Goal: Communication & Community: Answer question/provide support

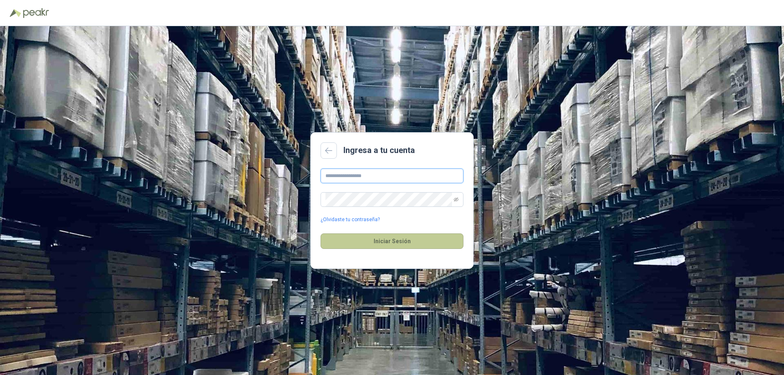
type input "**********"
click at [383, 243] on button "Iniciar Sesión" at bounding box center [391, 241] width 143 height 16
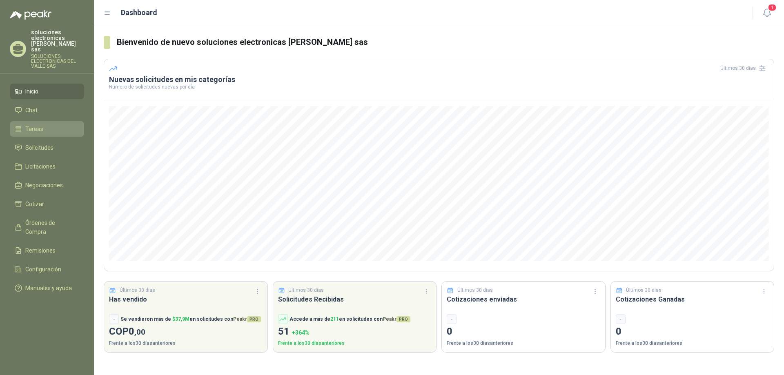
click at [55, 124] on li "Tareas" at bounding box center [47, 128] width 64 height 9
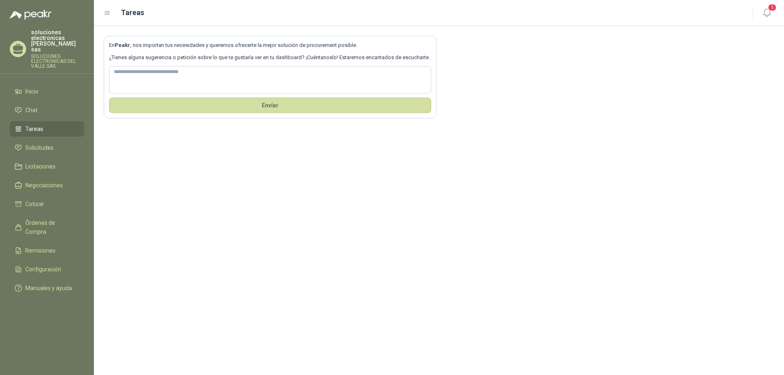
click at [43, 133] on ul "Inicio Chat Tareas Solicitudes Licitaciones Negociaciones Cotizar Órdenes de Co…" at bounding box center [47, 192] width 94 height 216
click at [41, 143] on span "Solicitudes" at bounding box center [39, 147] width 28 height 9
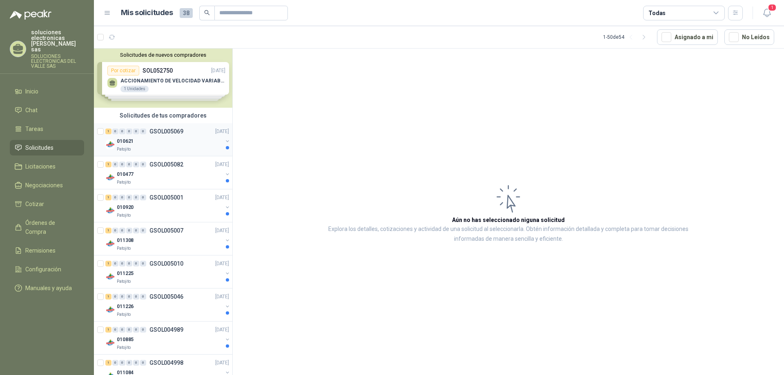
click at [150, 134] on p "GSOL005069" at bounding box center [166, 132] width 34 height 6
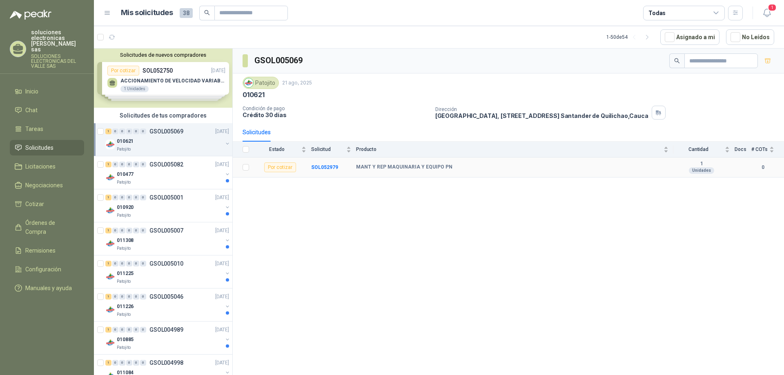
click at [410, 169] on b "MANT Y REP MAQUINARIA Y EQUIPO PN" at bounding box center [404, 167] width 96 height 7
click at [307, 164] on td "Por cotizar" at bounding box center [282, 168] width 57 height 20
click at [319, 166] on b "SOL052979" at bounding box center [324, 167] width 27 height 6
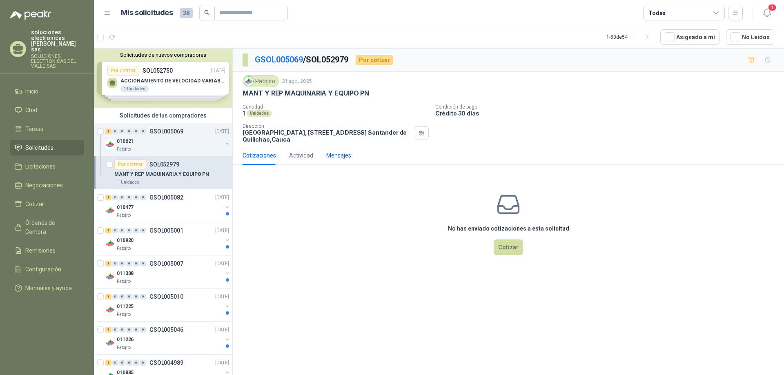
click at [339, 153] on div "Mensajes" at bounding box center [338, 155] width 25 height 9
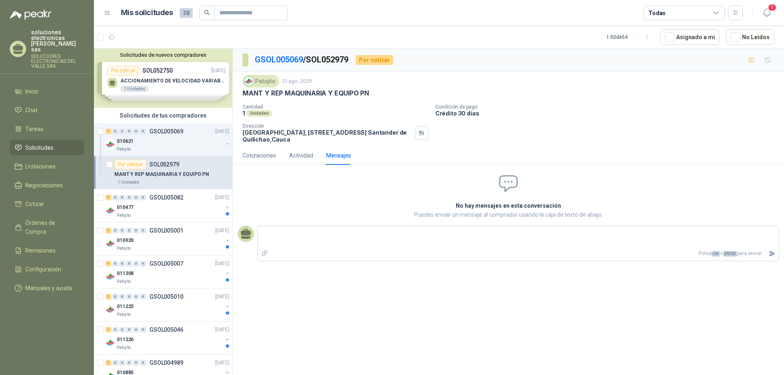
click at [313, 156] on div "Cotizaciones Actividad Mensajes" at bounding box center [296, 155] width 109 height 19
click at [261, 154] on div "Cotizaciones" at bounding box center [258, 155] width 33 height 9
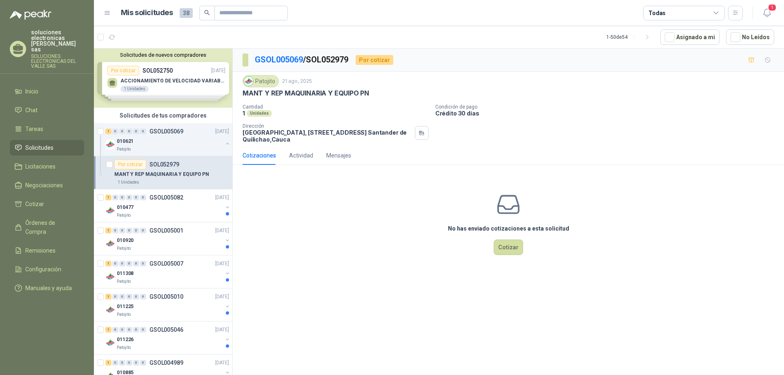
click at [193, 173] on p "MANT Y REP MAQUINARIA Y EQUIPO PN" at bounding box center [161, 175] width 95 height 8
click at [257, 138] on p "[GEOGRAPHIC_DATA], [STREET_ADDRESS]" at bounding box center [326, 136] width 169 height 14
click at [191, 193] on div "1 0 0 0 0 0 GSOL005082 [DATE]" at bounding box center [167, 198] width 125 height 10
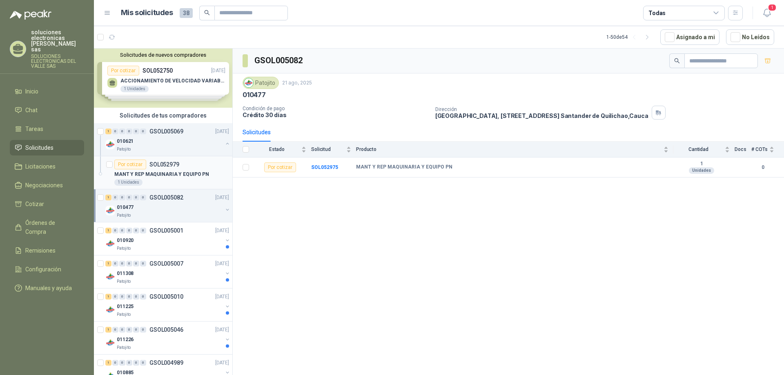
click at [149, 167] on p "SOL052979" at bounding box center [164, 165] width 30 height 6
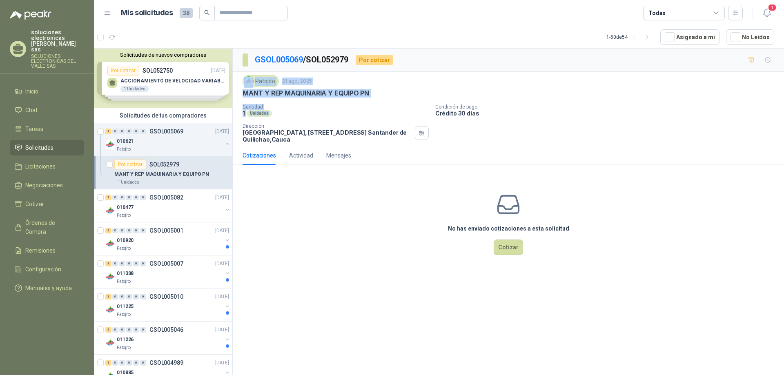
drag, startPoint x: 275, startPoint y: 111, endPoint x: 257, endPoint y: 76, distance: 39.6
click at [257, 76] on div "Patojito [DATE] MANT Y REP MAQUINARIA Y EQUIPO PN Cantidad 1 Unidades Condición…" at bounding box center [507, 109] width 531 height 68
click at [338, 113] on div "1 Unidades" at bounding box center [335, 113] width 186 height 7
click at [293, 116] on div "1 Unidades" at bounding box center [335, 113] width 186 height 7
click at [162, 179] on div "1 Unidades" at bounding box center [171, 182] width 115 height 7
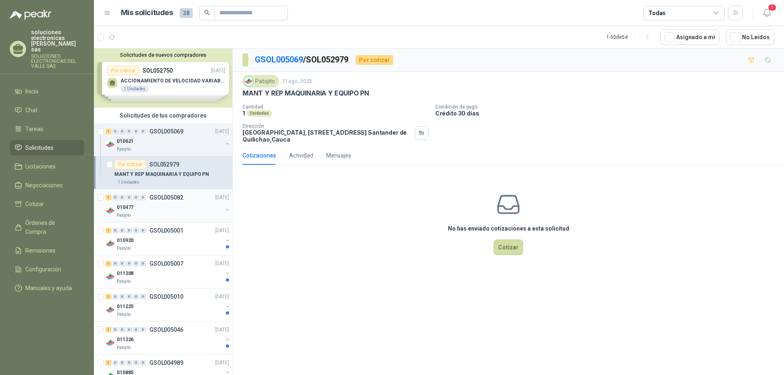
click at [166, 213] on div "Patojito" at bounding box center [170, 215] width 106 height 7
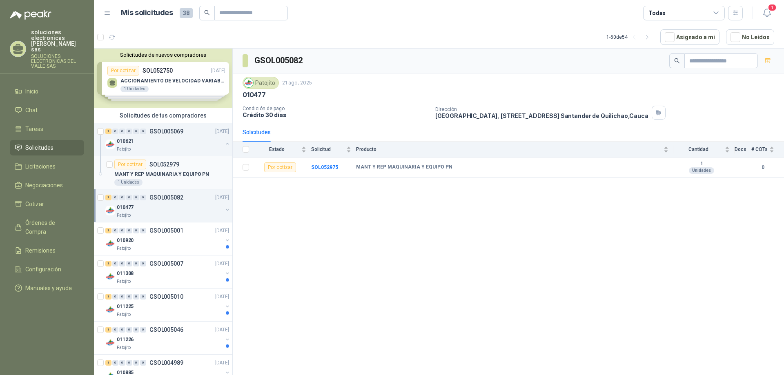
click at [186, 178] on p "MANT Y REP MAQUINARIA Y EQUIPO PN" at bounding box center [161, 175] width 95 height 8
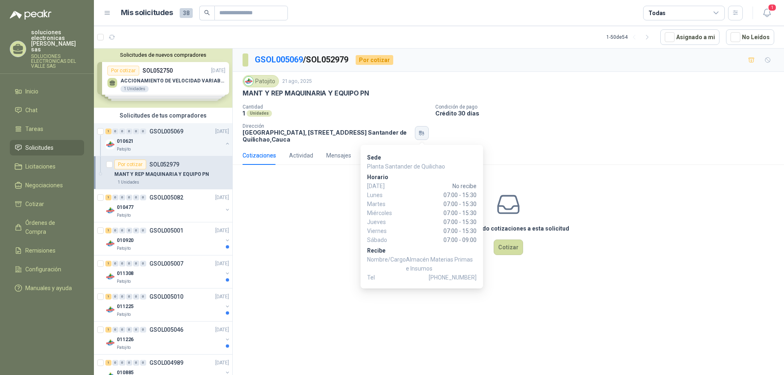
click at [422, 131] on icon "button" at bounding box center [421, 133] width 7 height 7
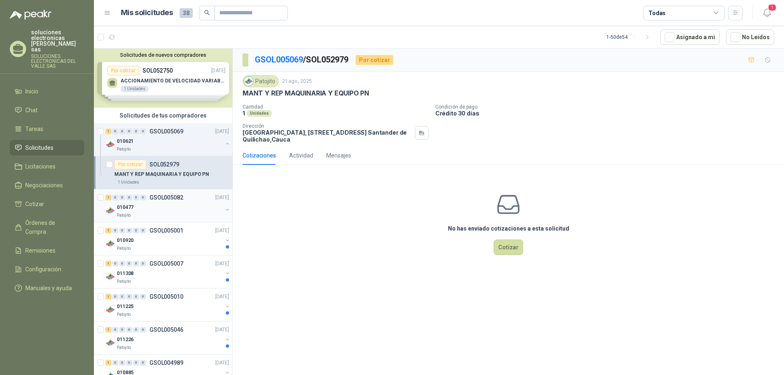
click at [138, 206] on div "010477" at bounding box center [170, 207] width 106 height 10
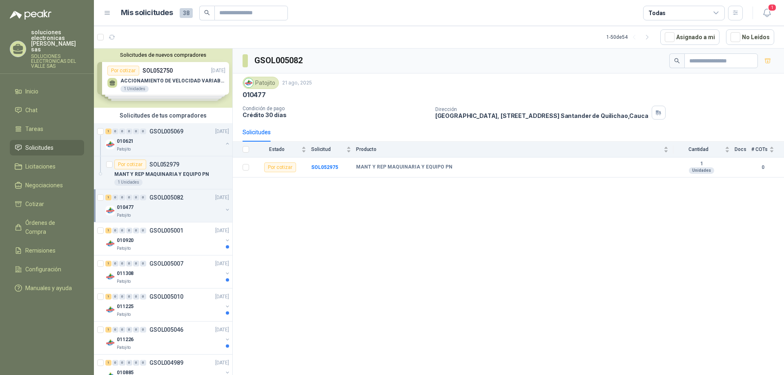
click at [224, 209] on button "button" at bounding box center [227, 210] width 7 height 7
click at [135, 174] on p "MANT Y REP MAQUINARIA Y EQUIPO PN" at bounding box center [161, 175] width 95 height 8
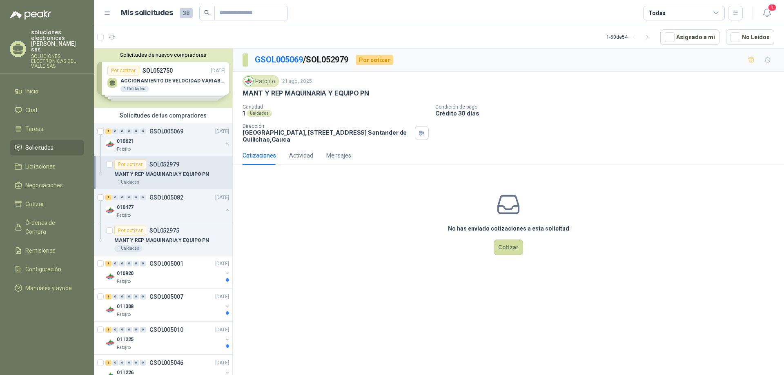
click at [315, 95] on p "MANT Y REP MAQUINARIA Y EQUIPO PN" at bounding box center [305, 93] width 127 height 9
click at [295, 59] on link "GSOL005069" at bounding box center [279, 60] width 48 height 10
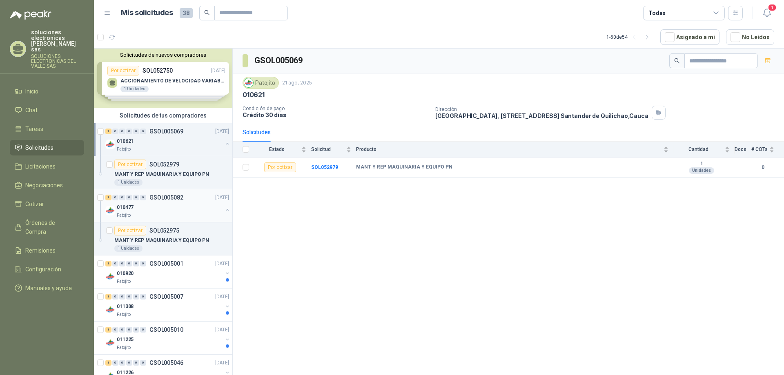
click at [149, 201] on div "1 0 0 0 0 0 GSOL005082 [DATE]" at bounding box center [167, 198] width 125 height 10
click at [316, 168] on b "SOL052975" at bounding box center [324, 167] width 27 height 6
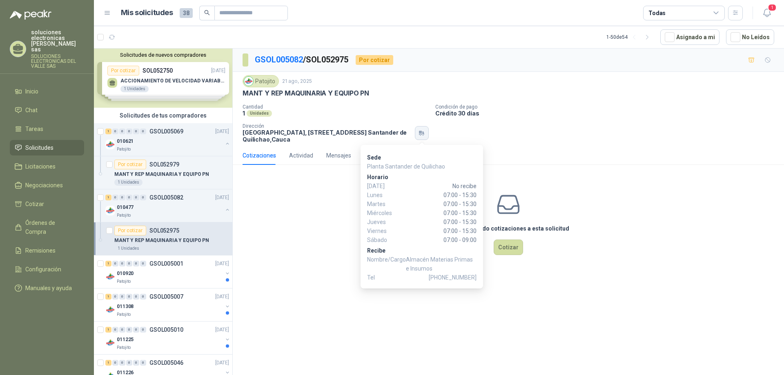
click at [416, 134] on button "button" at bounding box center [422, 133] width 14 height 14
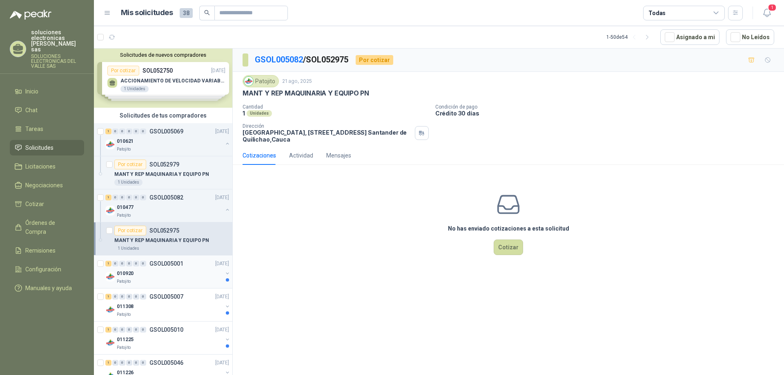
click at [167, 267] on div "1 0 0 0 0 0 GSOL005001 [DATE]" at bounding box center [167, 264] width 125 height 10
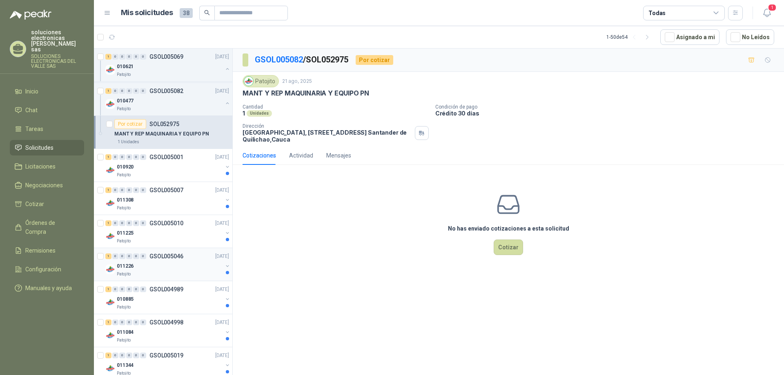
scroll to position [122, 0]
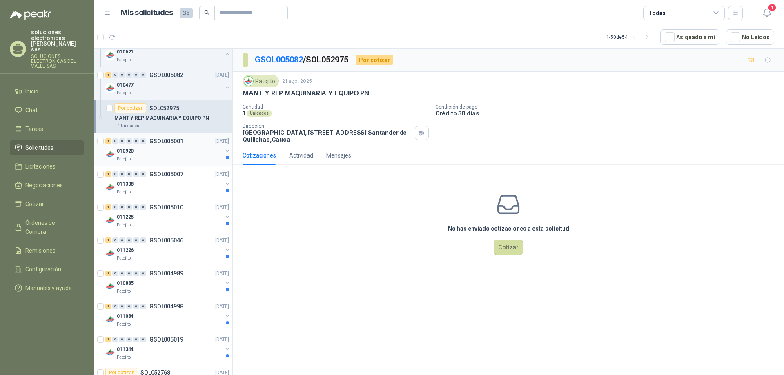
click at [158, 147] on div "010920" at bounding box center [170, 151] width 106 height 10
click at [224, 151] on button "button" at bounding box center [227, 151] width 7 height 7
click at [221, 184] on div "MANT Y REP MAQUINARIA Y EQUIPO ADMON" at bounding box center [171, 184] width 115 height 10
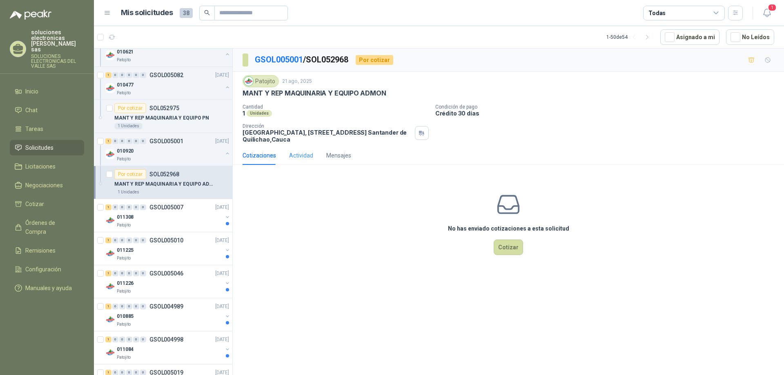
click at [300, 162] on div "Actividad" at bounding box center [301, 155] width 24 height 19
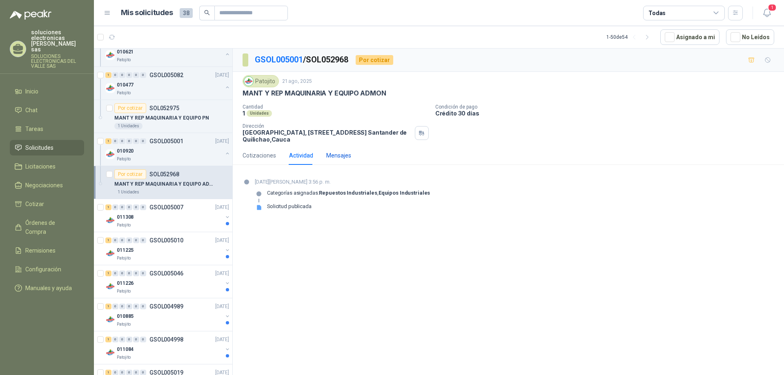
click at [329, 156] on div "Mensajes" at bounding box center [338, 155] width 25 height 9
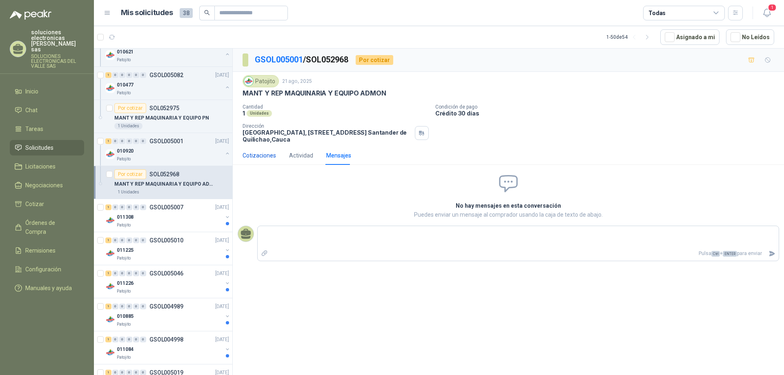
click at [262, 157] on div "Cotizaciones" at bounding box center [258, 155] width 33 height 9
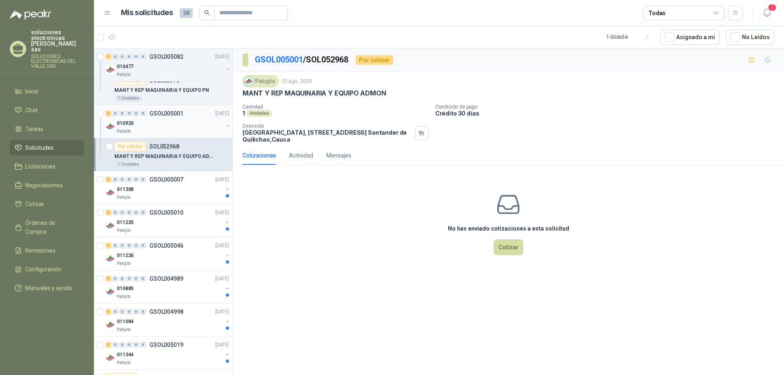
scroll to position [163, 0]
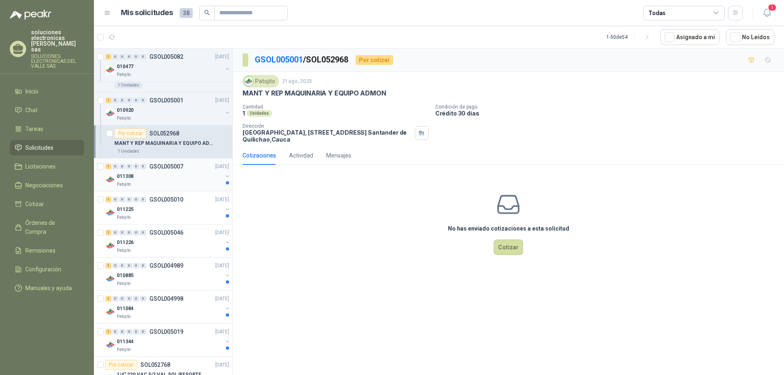
click at [165, 183] on div "Patojito" at bounding box center [170, 184] width 106 height 7
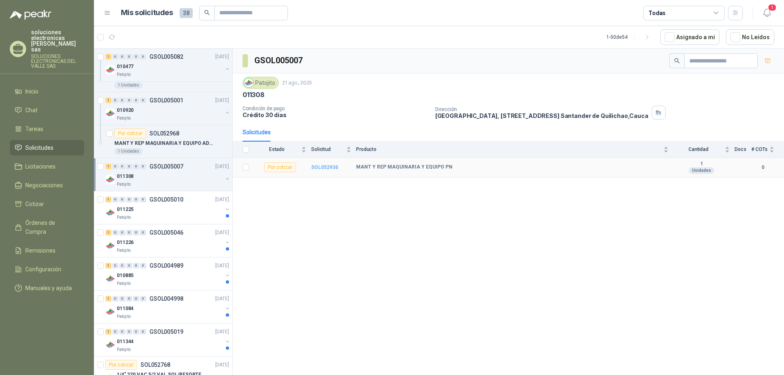
click at [327, 167] on b "SOL052936" at bounding box center [324, 167] width 27 height 6
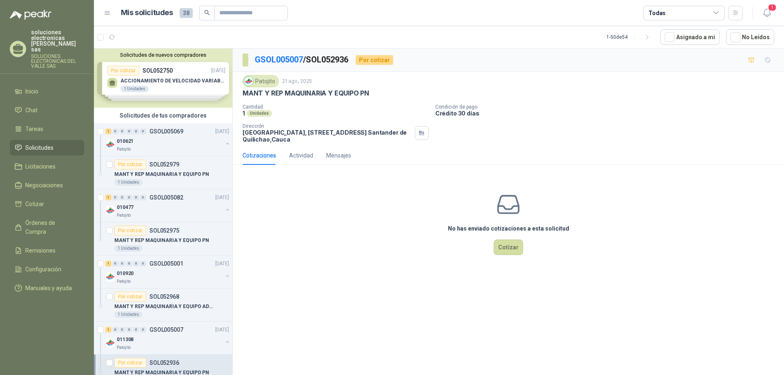
click at [167, 81] on div "Solicitudes de nuevos compradores Por cotizar SOL052750 [DATE] ACCIONAMIENTO DE…" at bounding box center [163, 78] width 138 height 59
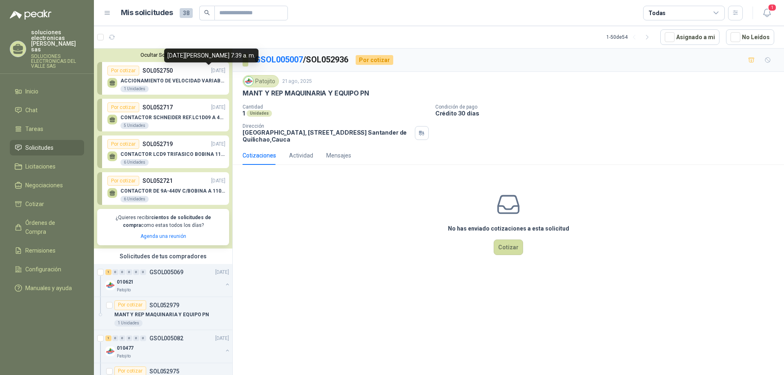
click at [211, 70] on p "[DATE]" at bounding box center [218, 71] width 14 height 8
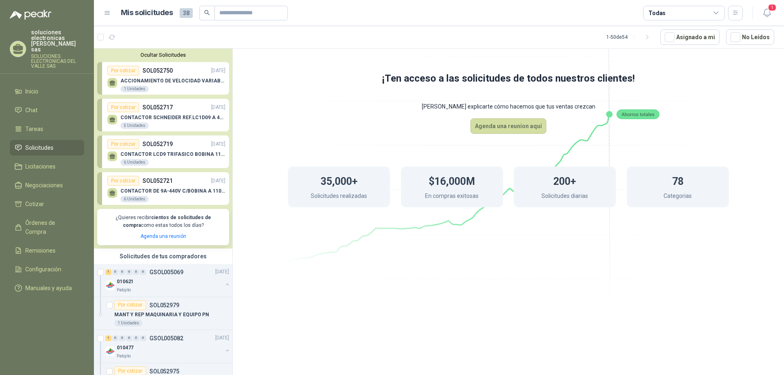
click at [193, 77] on div "ACCIONAMIENTO DE VELOCIDAD VARIABLE 1 Unidades" at bounding box center [166, 84] width 118 height 17
click at [189, 111] on div "Por cotizar SOL052717 [DATE]" at bounding box center [166, 107] width 118 height 10
drag, startPoint x: 607, startPoint y: 116, endPoint x: 604, endPoint y: 98, distance: 18.1
click at [604, 98] on icon at bounding box center [508, 140] width 457 height 386
click at [131, 128] on div "5 Unidades" at bounding box center [134, 125] width 28 height 7
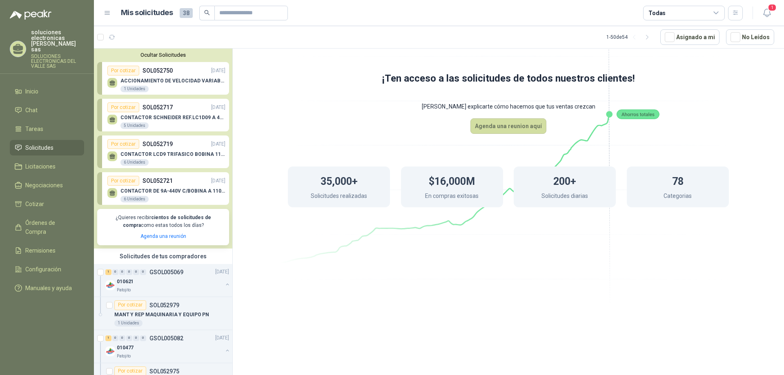
click at [198, 147] on div "Por cotizar SOL052719 [DATE]" at bounding box center [166, 144] width 118 height 10
click at [171, 187] on div "CONTACTOR DE 9A-440V C/BOBINA A 110V - LC1D10 6 Unidades" at bounding box center [166, 194] width 118 height 17
click at [135, 147] on div "Por cotizar" at bounding box center [123, 144] width 32 height 10
click at [167, 187] on div "CONTACTOR DE 9A-440V C/BOBINA A 110V - LC1D10 6 Unidades" at bounding box center [166, 194] width 118 height 17
click at [519, 120] on button "Agenda una reunion aquí" at bounding box center [508, 126] width 76 height 16
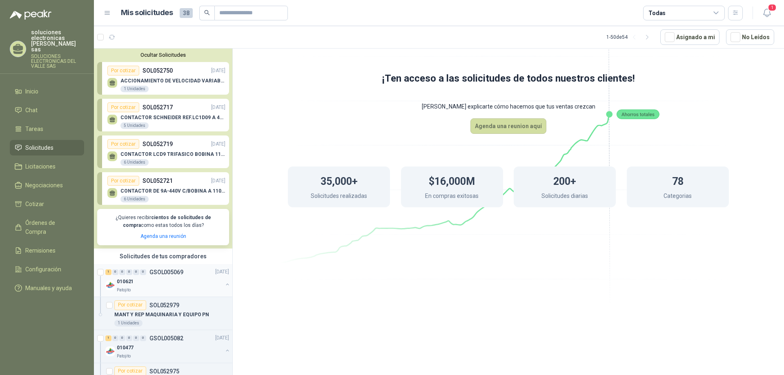
click at [171, 291] on div "Patojito" at bounding box center [170, 290] width 106 height 7
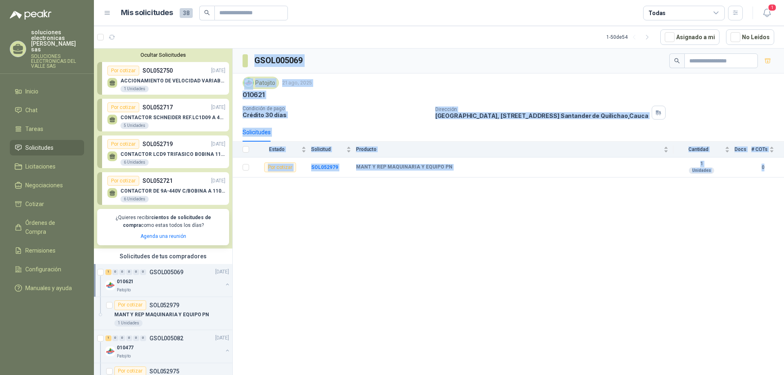
click at [287, 195] on div "GSOL005069 Patojito [DATE] 010621 Condición de pago Crédito 30 días Dirección […" at bounding box center [508, 213] width 551 height 329
click at [295, 183] on div "GSOL005069 Patojito [DATE] 010621 Condición de pago Crédito 30 días Dirección […" at bounding box center [508, 213] width 551 height 329
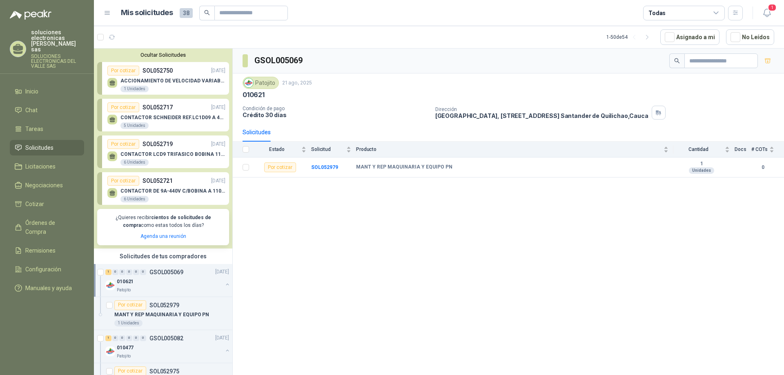
click at [295, 183] on div "GSOL005069 Patojito [DATE] 010621 Condición de pago Crédito 30 días Dirección […" at bounding box center [508, 213] width 551 height 329
click at [371, 166] on b "MANT Y REP MAQUINARIA Y EQUIPO PN" at bounding box center [404, 167] width 96 height 7
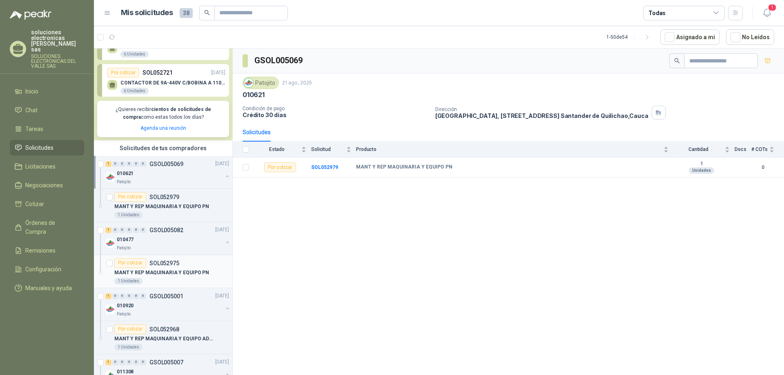
scroll to position [122, 0]
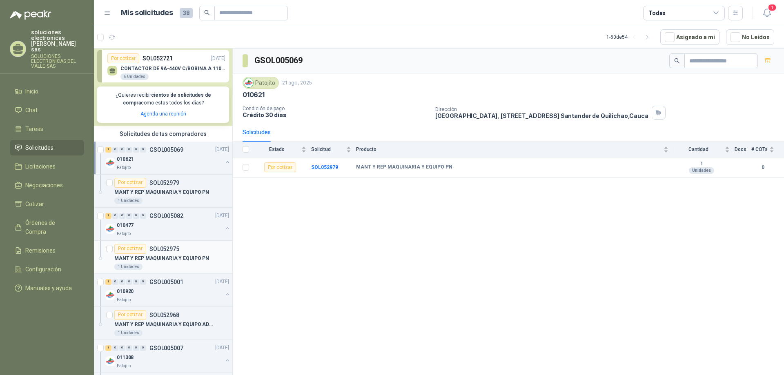
click at [156, 251] on p "SOL052975" at bounding box center [164, 249] width 30 height 6
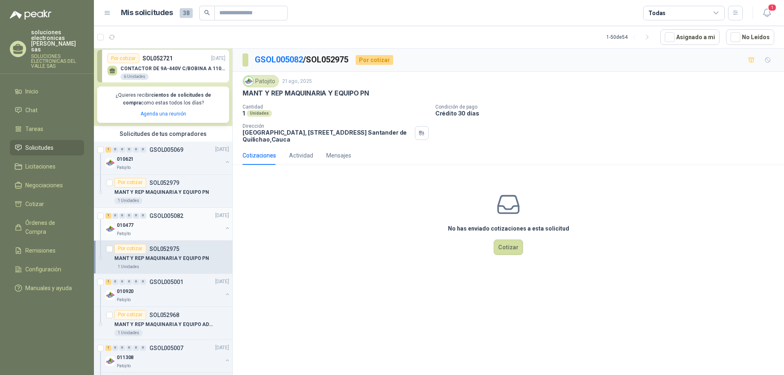
scroll to position [163, 0]
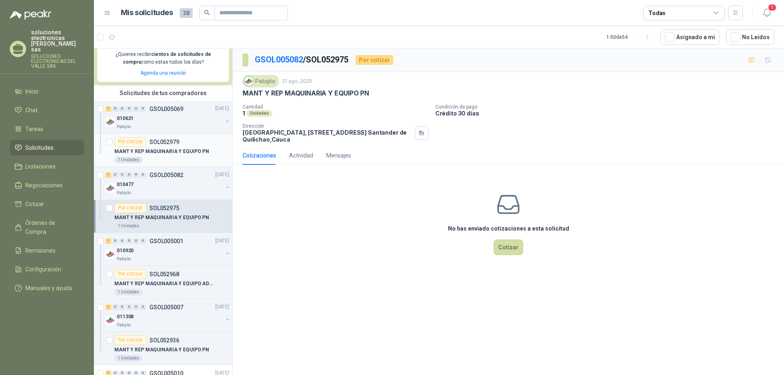
click at [164, 152] on p "MANT Y REP MAQUINARIA Y EQUIPO PN" at bounding box center [161, 152] width 95 height 8
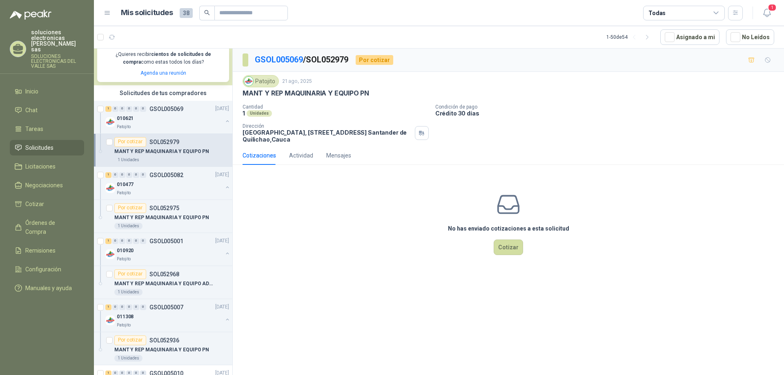
click at [611, 142] on div "Cantidad 1 Unidades Condición de pago Crédito 30 días Dirección Parque Industri…" at bounding box center [507, 123] width 531 height 39
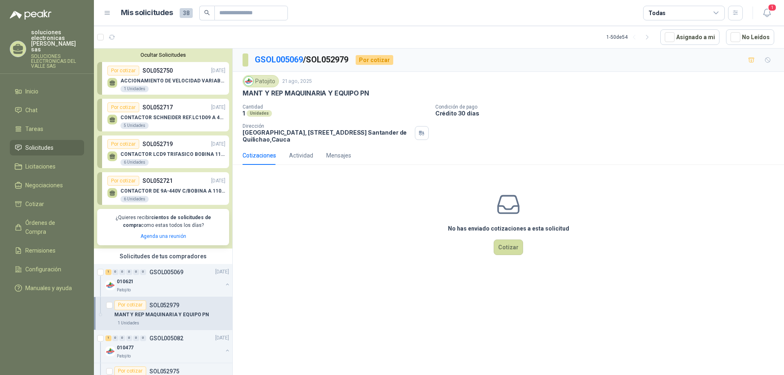
click at [196, 82] on p "ACCIONAMIENTO DE VELOCIDAD VARIABLE" at bounding box center [172, 81] width 105 height 6
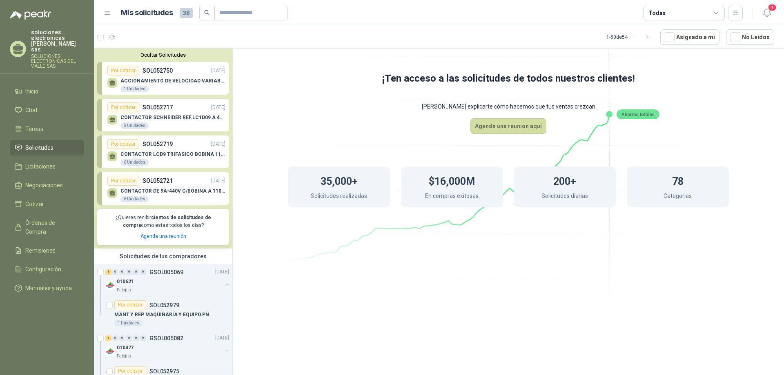
click at [149, 107] on p "SOL052717" at bounding box center [157, 107] width 30 height 9
click at [634, 255] on icon at bounding box center [508, 140] width 457 height 386
click at [20, 200] on icon at bounding box center [18, 203] width 7 height 7
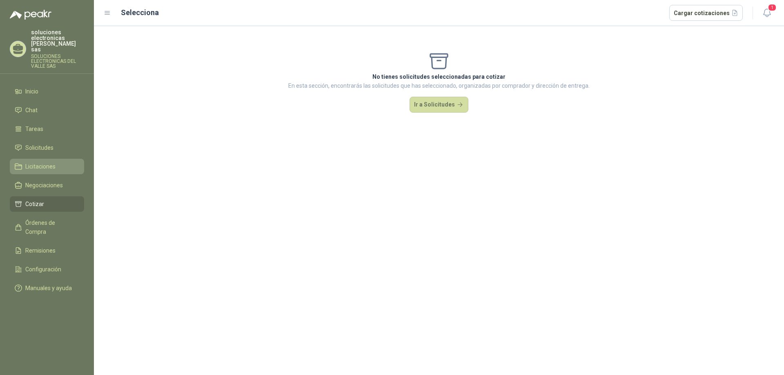
click at [29, 162] on span "Licitaciones" at bounding box center [40, 166] width 30 height 9
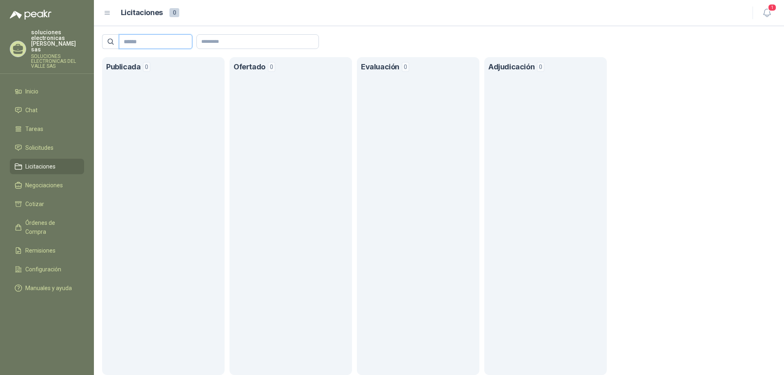
click at [181, 41] on input "text" at bounding box center [152, 42] width 57 height 14
click at [213, 41] on input "text" at bounding box center [258, 42] width 122 height 14
click at [175, 9] on span "0" at bounding box center [174, 12] width 10 height 9
click at [106, 9] on icon at bounding box center [107, 12] width 7 height 7
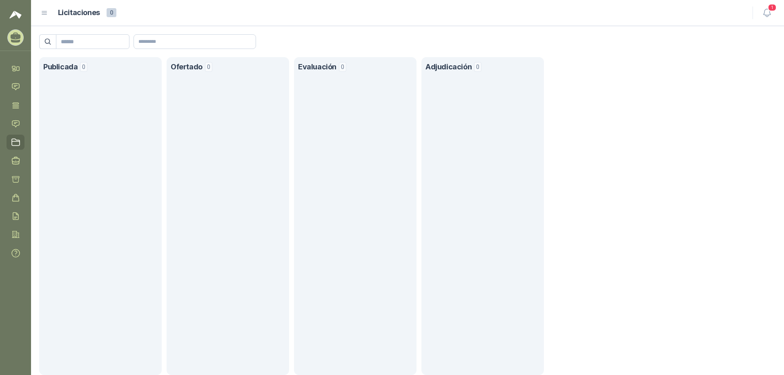
click at [43, 11] on icon at bounding box center [44, 12] width 5 height 3
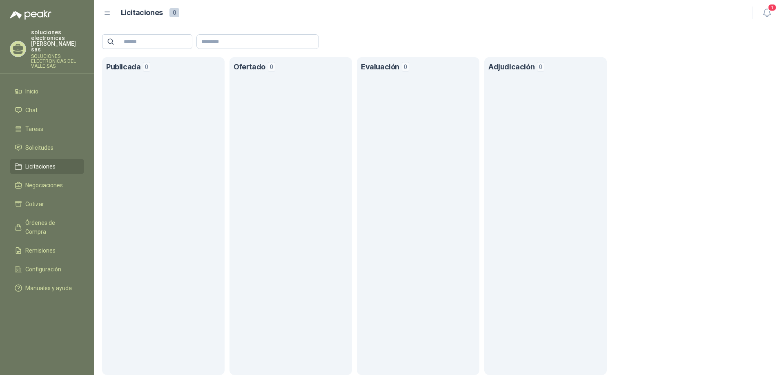
click at [11, 10] on img at bounding box center [31, 15] width 42 height 10
click at [38, 87] on span "Inicio" at bounding box center [31, 91] width 13 height 9
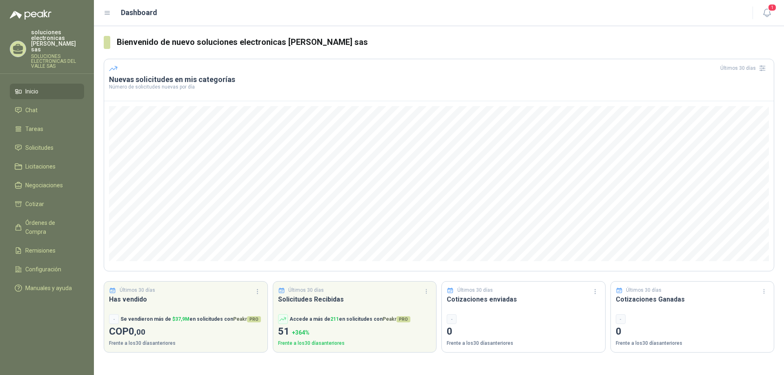
click at [495, 299] on h3 "Cotizaciones enviadas" at bounding box center [523, 299] width 153 height 10
click at [449, 321] on div "-" at bounding box center [452, 319] width 10 height 10
click at [596, 291] on icon "button" at bounding box center [594, 291] width 7 height 7
click at [586, 305] on button "Últimos 7 días" at bounding box center [572, 307] width 56 height 13
click at [761, 291] on icon "button" at bounding box center [763, 291] width 7 height 7
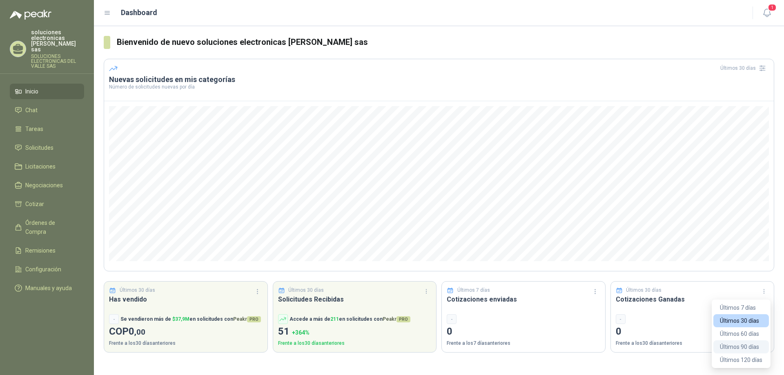
click at [740, 347] on button "Últimos 90 días" at bounding box center [741, 346] width 56 height 13
click at [591, 289] on button "button" at bounding box center [595, 291] width 13 height 13
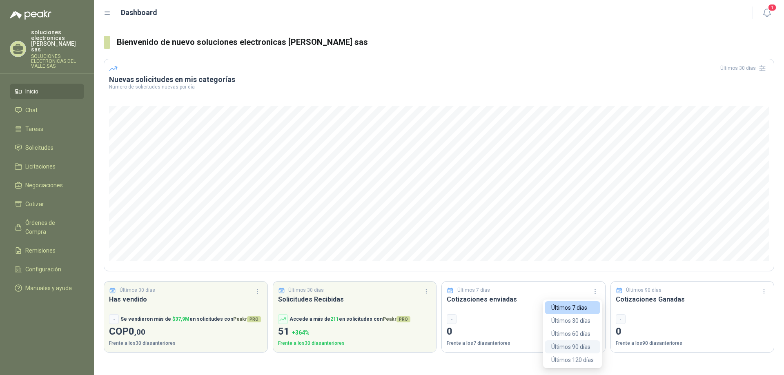
click at [580, 349] on button "Últimos 90 días" at bounding box center [572, 346] width 56 height 13
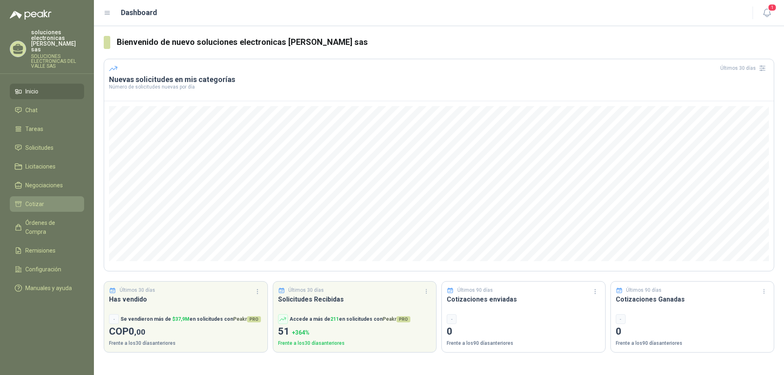
click at [50, 200] on li "Cotizar" at bounding box center [47, 204] width 64 height 9
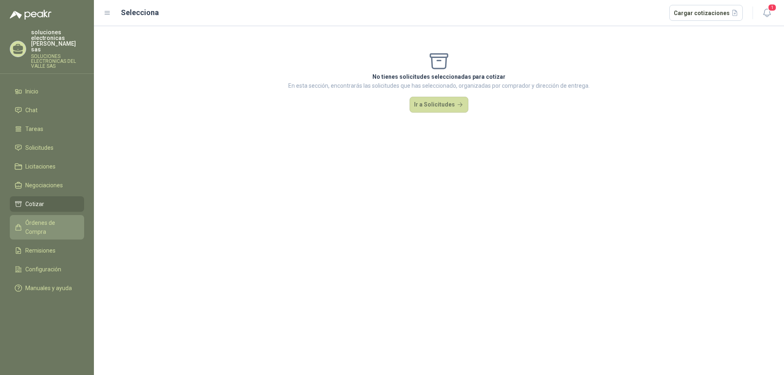
click at [40, 218] on span "Órdenes de Compra" at bounding box center [50, 227] width 51 height 18
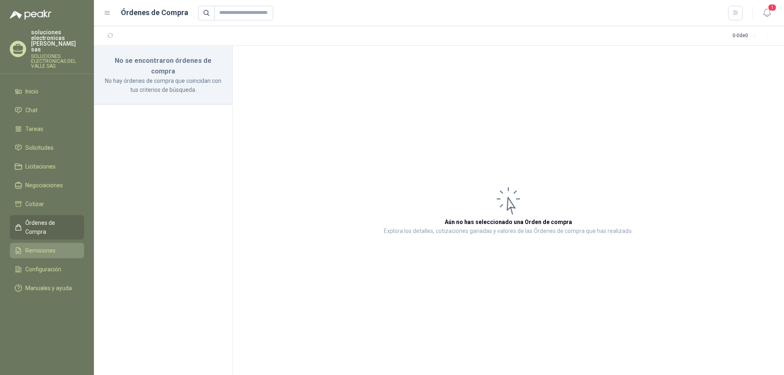
click at [32, 246] on span "Remisiones" at bounding box center [40, 250] width 30 height 9
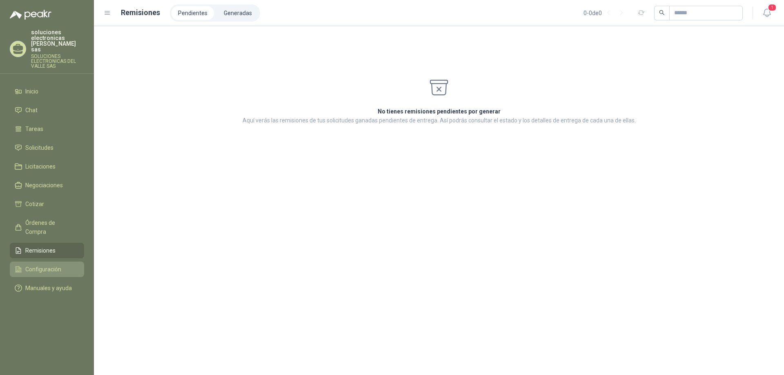
click at [37, 265] on span "Configuración" at bounding box center [43, 269] width 36 height 9
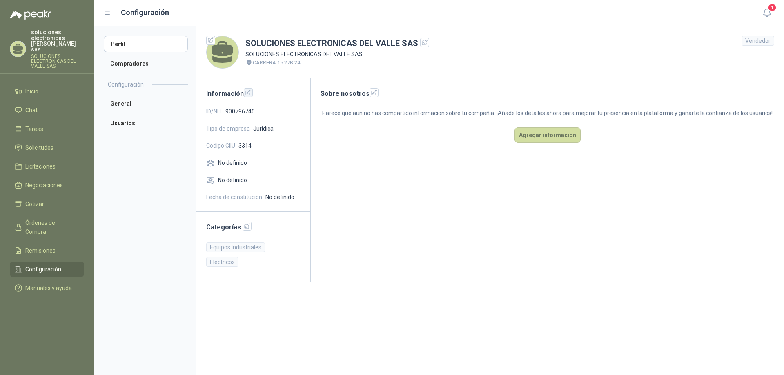
click at [252, 89] on button "button" at bounding box center [248, 92] width 9 height 9
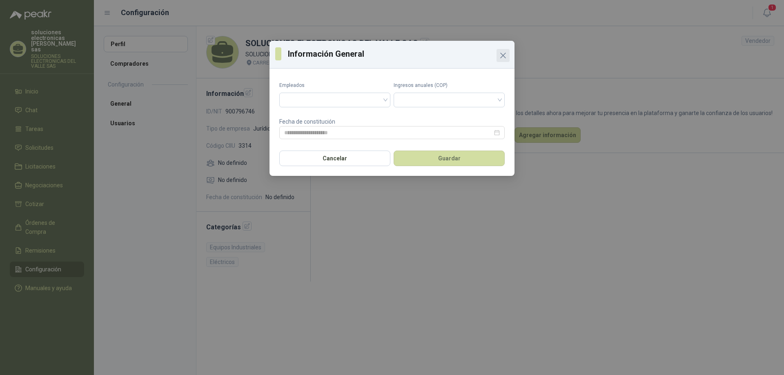
click at [500, 55] on icon "Close" at bounding box center [503, 56] width 10 height 10
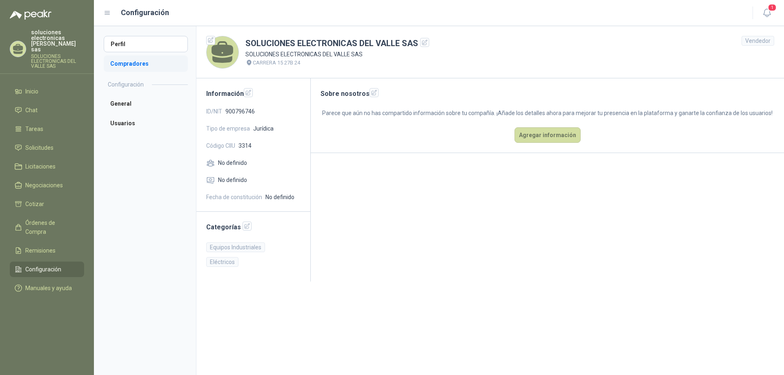
click at [115, 65] on li "Compradores" at bounding box center [146, 64] width 84 height 16
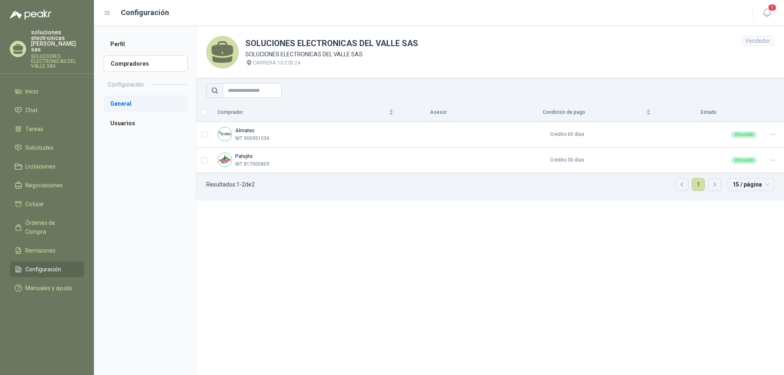
click at [123, 104] on li "General" at bounding box center [146, 104] width 84 height 16
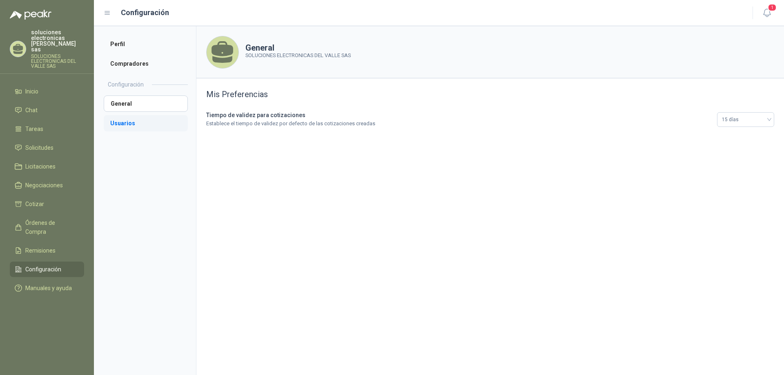
click at [118, 119] on li "Usuarios" at bounding box center [146, 123] width 84 height 16
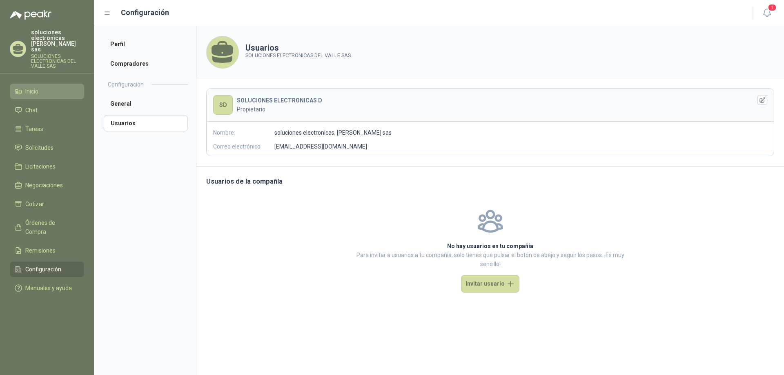
click at [42, 89] on li "Inicio" at bounding box center [47, 91] width 64 height 9
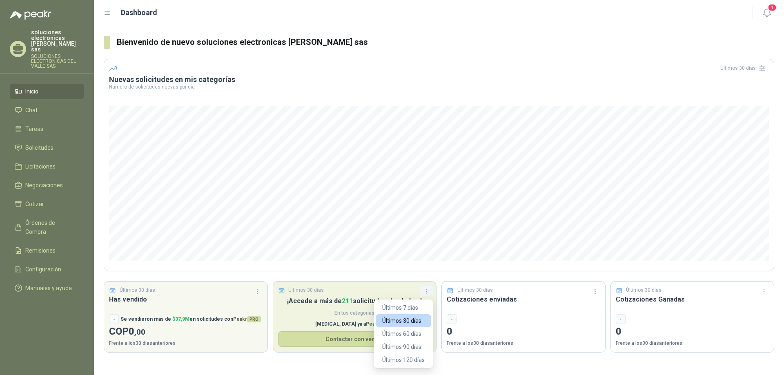
click at [427, 292] on icon "button" at bounding box center [426, 291] width 7 height 7
click at [421, 300] on p "¡Accede a más de 211 solicitudes desde [DATE]!" at bounding box center [354, 301] width 153 height 10
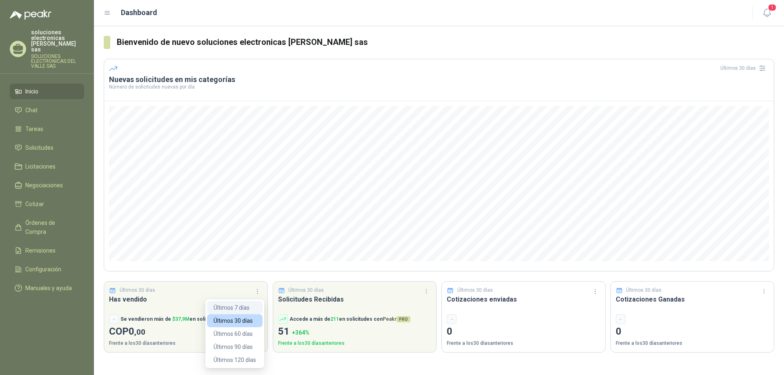
click at [249, 309] on button "Últimos 7 días" at bounding box center [235, 307] width 56 height 13
click at [105, 11] on icon at bounding box center [107, 12] width 7 height 7
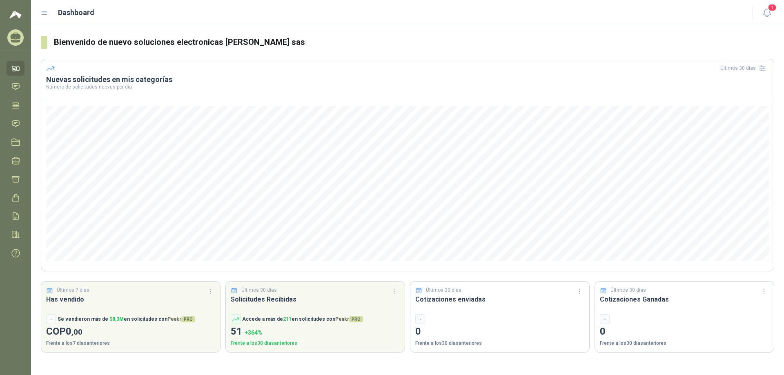
click at [45, 13] on icon at bounding box center [44, 12] width 7 height 7
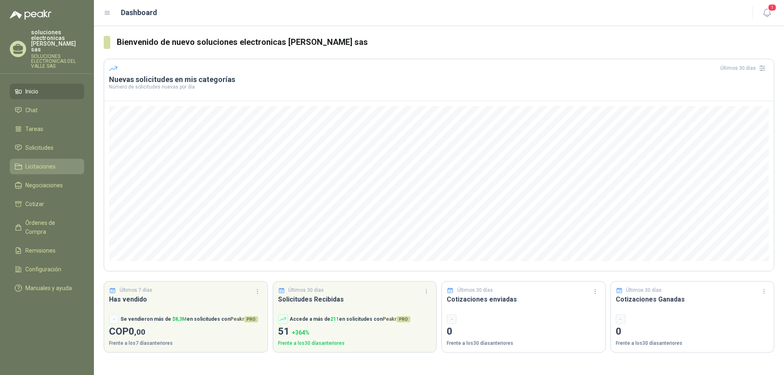
click at [44, 162] on span "Licitaciones" at bounding box center [40, 166] width 30 height 9
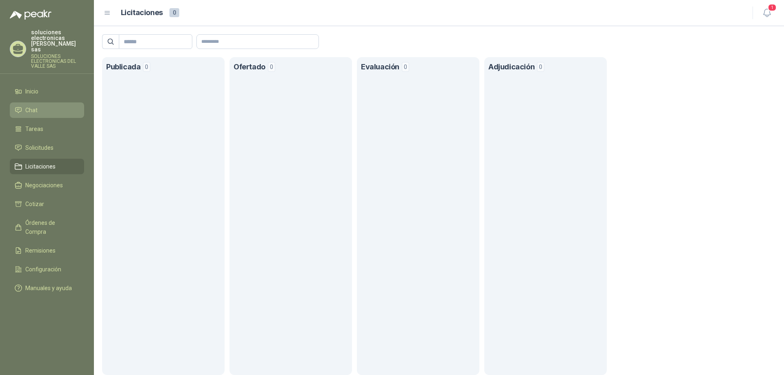
click at [39, 109] on li "Chat" at bounding box center [47, 110] width 64 height 9
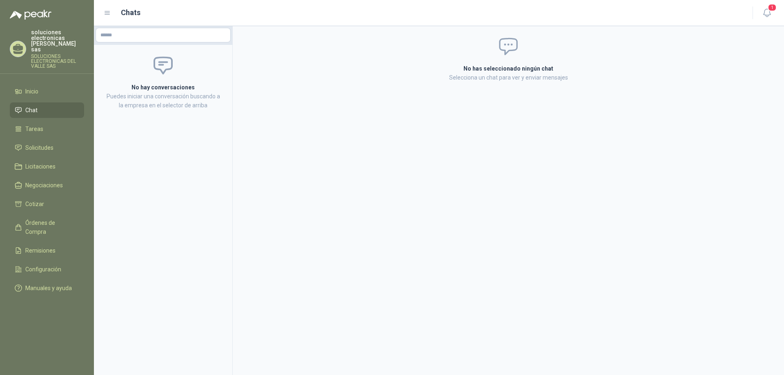
click at [176, 78] on div "No hay conversaciones Puedes iniciar una conversación buscando a la empresa en …" at bounding box center [163, 82] width 138 height 75
click at [109, 15] on icon at bounding box center [107, 12] width 7 height 7
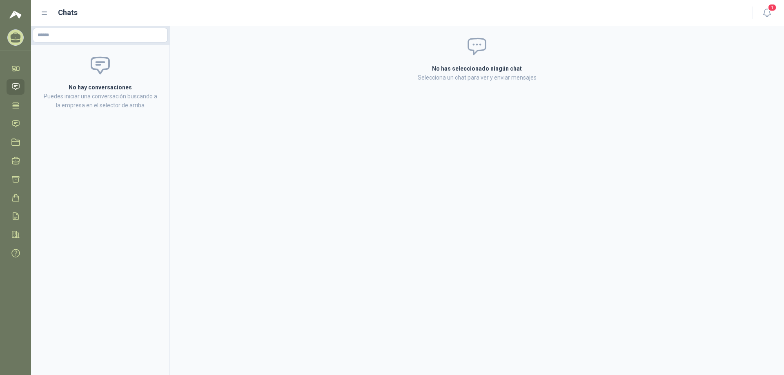
click at [43, 16] on icon at bounding box center [44, 12] width 7 height 7
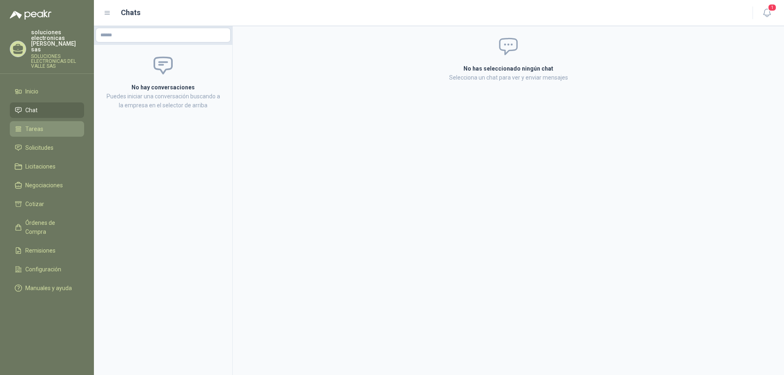
click at [53, 124] on li "Tareas" at bounding box center [47, 128] width 64 height 9
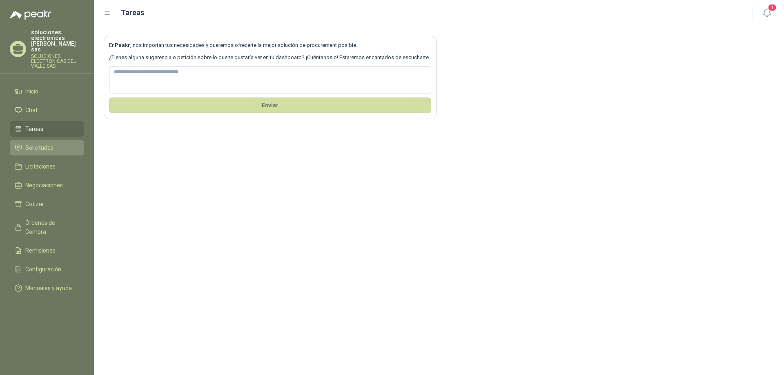
click at [53, 143] on span "Solicitudes" at bounding box center [39, 147] width 28 height 9
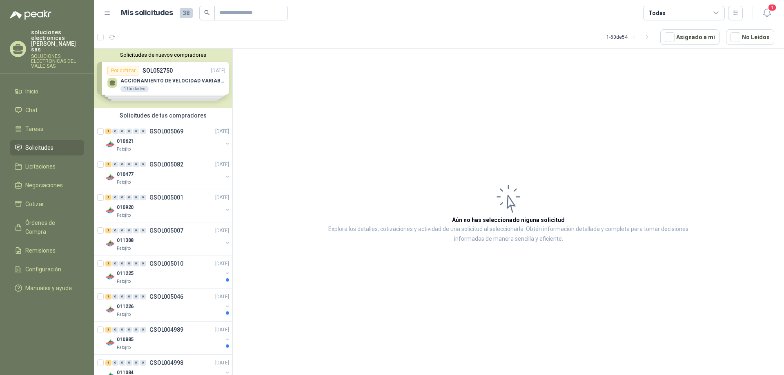
click at [161, 88] on div "Solicitudes de nuevos compradores Por cotizar SOL052750 [DATE] ACCIONAMIENTO DE…" at bounding box center [163, 78] width 138 height 59
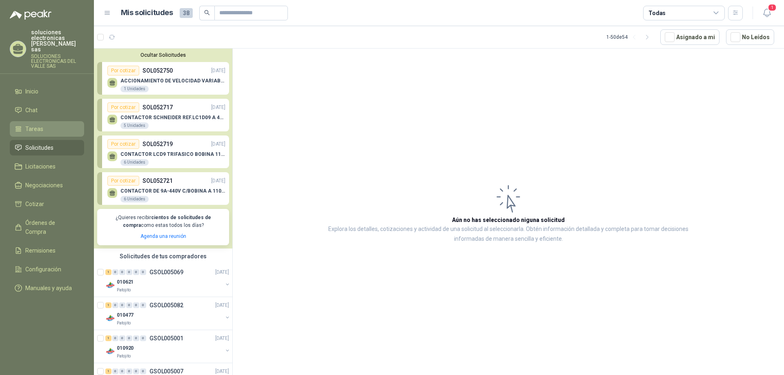
click at [35, 124] on span "Tareas" at bounding box center [34, 128] width 18 height 9
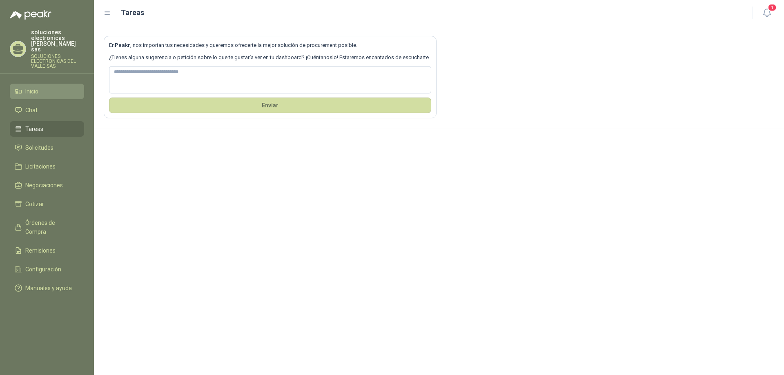
click at [51, 89] on li "Inicio" at bounding box center [47, 91] width 64 height 9
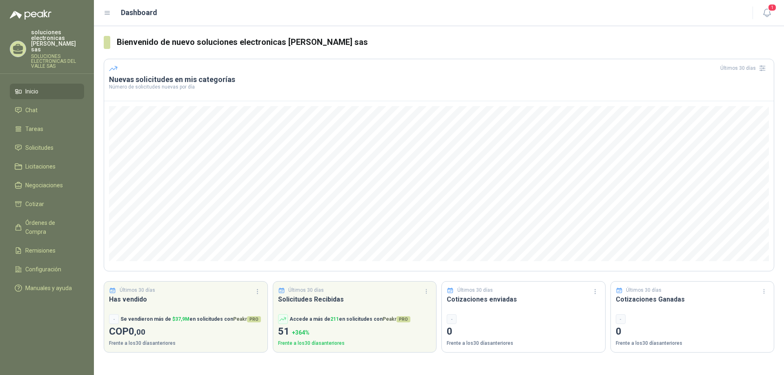
click at [164, 64] on div "Últimos 30 días" at bounding box center [439, 68] width 660 height 13
drag, startPoint x: 108, startPoint y: 81, endPoint x: 220, endPoint y: 105, distance: 114.3
click at [275, 96] on header "Últimos 30 días Nuevas solicitudes en mis categorías Número de solicitudes nuev…" at bounding box center [438, 80] width 669 height 42
click at [198, 96] on header "Últimos 30 días Nuevas solicitudes en mis categorías Número de solicitudes nuev…" at bounding box center [438, 80] width 669 height 42
click at [187, 87] on p "Número de solicitudes nuevas por día" at bounding box center [439, 86] width 660 height 5
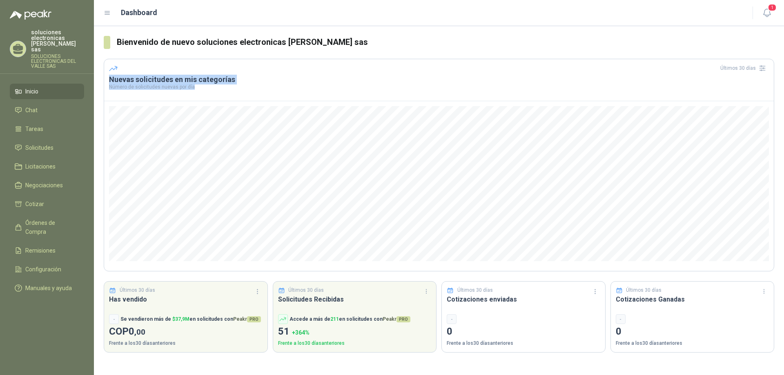
drag, startPoint x: 191, startPoint y: 86, endPoint x: 108, endPoint y: 79, distance: 84.0
click at [108, 79] on header "Últimos 30 días Nuevas solicitudes en mis categorías Número de solicitudes nuev…" at bounding box center [438, 80] width 669 height 42
drag, startPoint x: 118, startPoint y: 66, endPoint x: 112, endPoint y: 53, distance: 14.3
click at [103, 75] on section "Bienvenido de nuevo soluciones electronicas [PERSON_NAME] sas Últimos 30 días N…" at bounding box center [439, 194] width 690 height 336
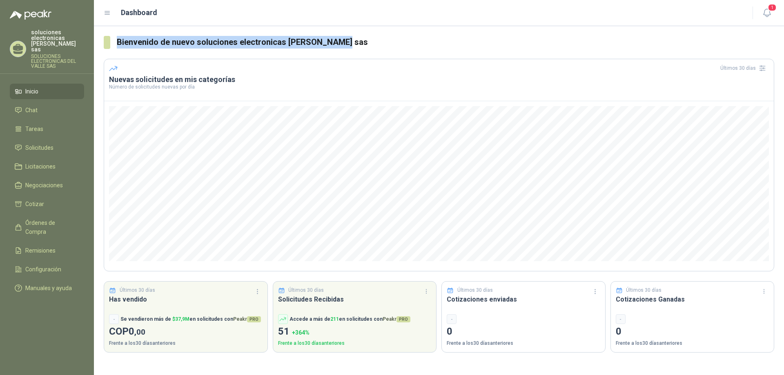
drag, startPoint x: 116, startPoint y: 47, endPoint x: 355, endPoint y: 31, distance: 239.8
click at [355, 31] on section "Bienvenido de nuevo soluciones electronicas [PERSON_NAME] sas Últimos 30 días N…" at bounding box center [439, 194] width 690 height 336
click at [115, 42] on section "Bienvenido de nuevo soluciones electronicas [PERSON_NAME] sas" at bounding box center [439, 42] width 670 height 13
click at [68, 106] on li "Chat" at bounding box center [47, 110] width 64 height 9
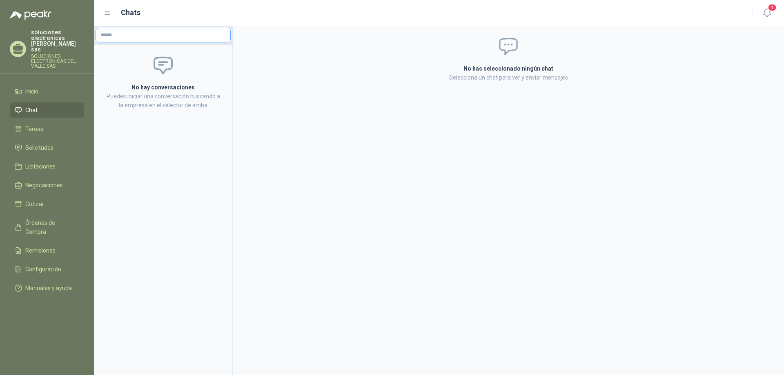
click at [171, 37] on input "text" at bounding box center [163, 35] width 134 height 14
click at [107, 13] on icon at bounding box center [107, 12] width 5 height 3
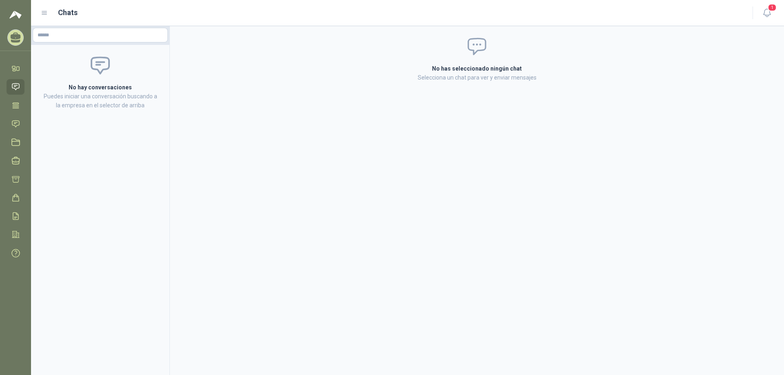
drag, startPoint x: 48, startPoint y: 14, endPoint x: 27, endPoint y: 14, distance: 21.6
click at [46, 14] on div "Chats" at bounding box center [392, 12] width 702 height 11
click at [42, 14] on icon at bounding box center [44, 12] width 7 height 7
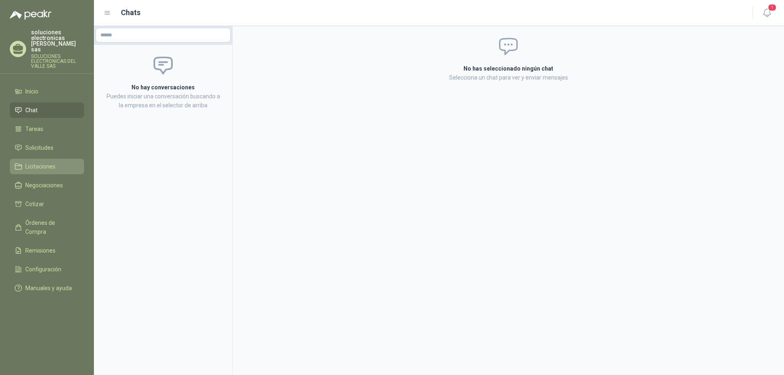
click at [47, 159] on link "Licitaciones" at bounding box center [47, 167] width 74 height 16
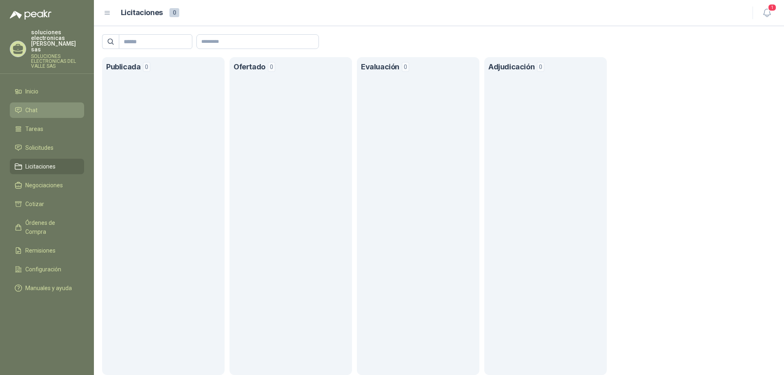
click at [51, 106] on li "Chat" at bounding box center [47, 110] width 64 height 9
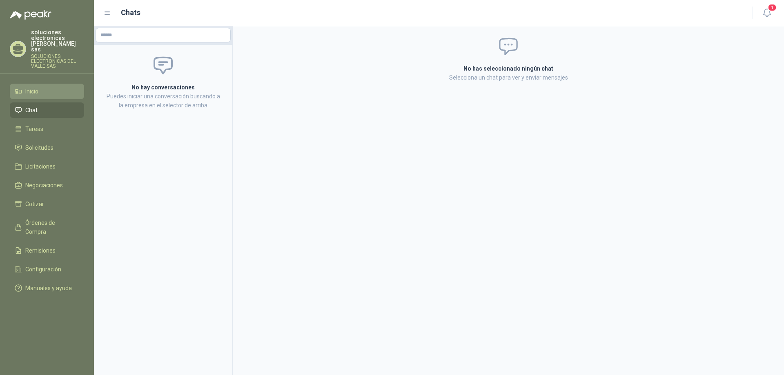
click at [53, 87] on li "Inicio" at bounding box center [47, 91] width 64 height 9
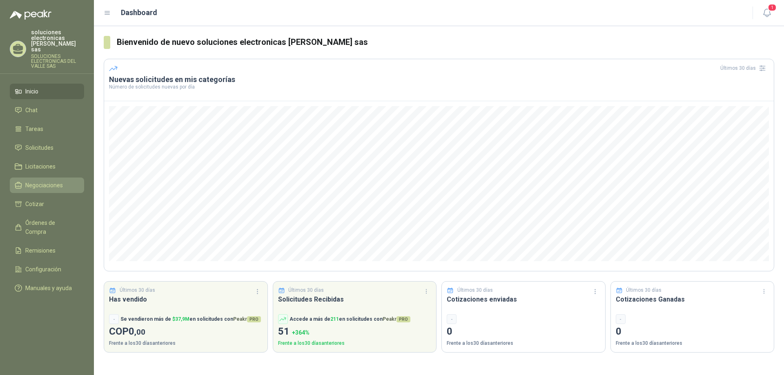
click at [57, 184] on span "Negociaciones" at bounding box center [44, 185] width 38 height 9
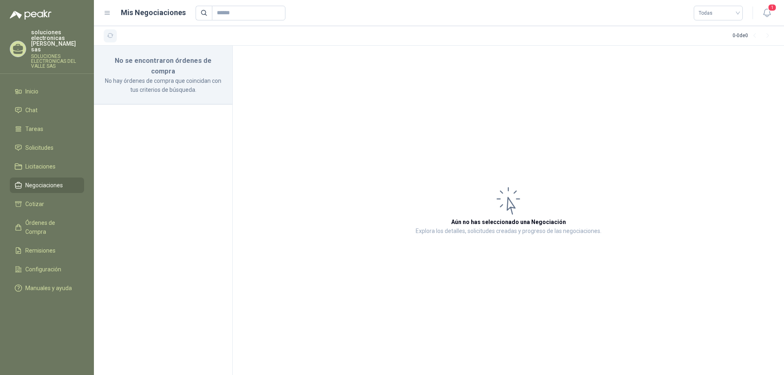
click at [112, 32] on icon "button" at bounding box center [110, 35] width 7 height 7
click at [51, 107] on li "Chat" at bounding box center [47, 110] width 64 height 9
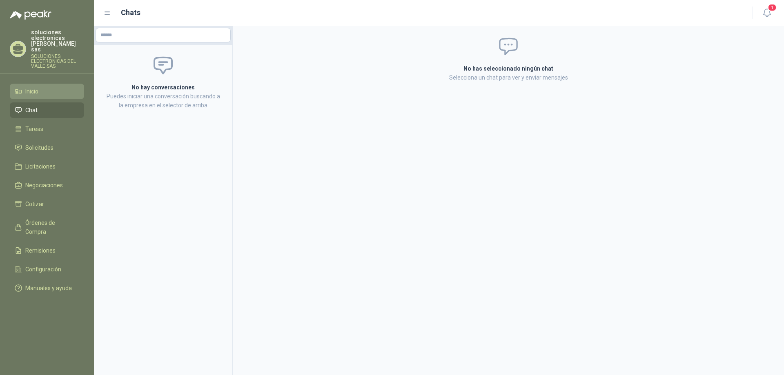
click at [48, 91] on link "Inicio" at bounding box center [47, 92] width 74 height 16
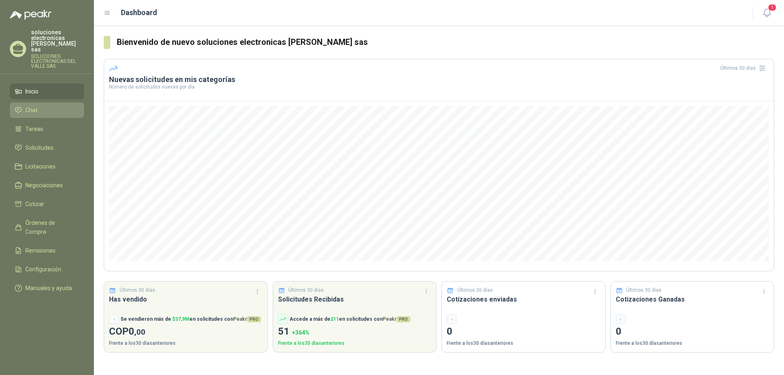
click at [33, 106] on span "Chat" at bounding box center [31, 110] width 12 height 9
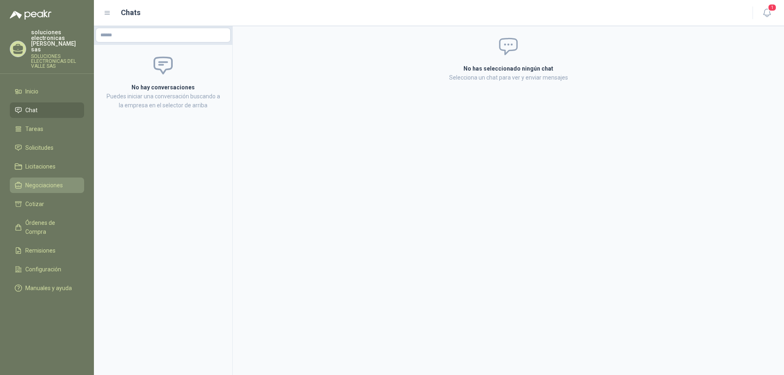
click at [58, 181] on span "Negociaciones" at bounding box center [44, 185] width 38 height 9
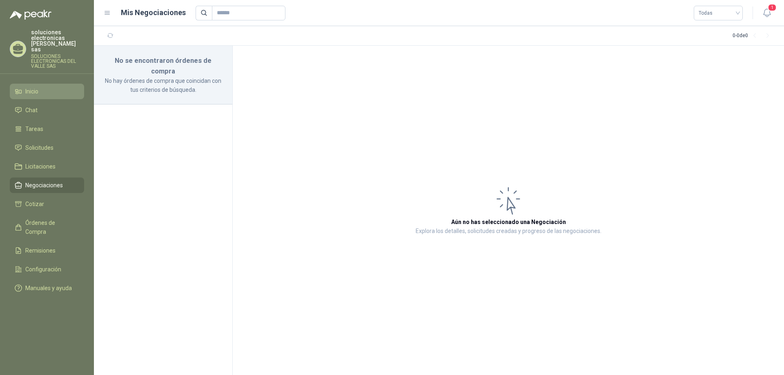
click at [49, 87] on li "Inicio" at bounding box center [47, 91] width 64 height 9
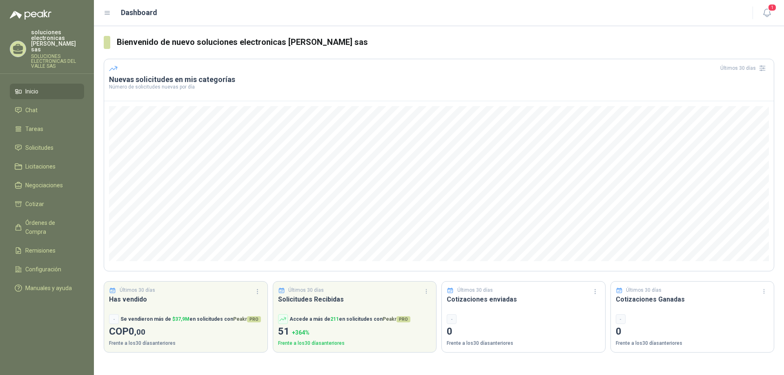
click at [610, 93] on header "Últimos 30 días Nuevas solicitudes en mis categorías Número de solicitudes nuev…" at bounding box center [438, 80] width 669 height 42
click at [40, 133] on ul "Inicio Chat Tareas Solicitudes Licitaciones Negociaciones Cotizar Órdenes de Co…" at bounding box center [47, 192] width 94 height 216
click at [37, 145] on span "Solicitudes" at bounding box center [39, 147] width 28 height 9
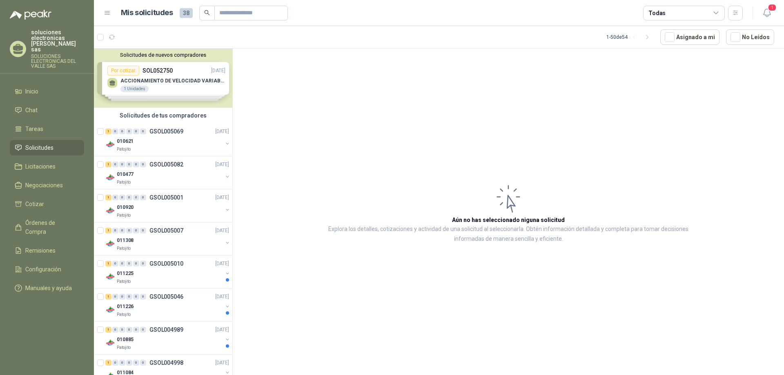
click at [181, 14] on span "38" at bounding box center [186, 13] width 13 height 10
click at [178, 69] on div "Solicitudes de nuevos compradores Por cotizar SOL052750 [DATE] ACCIONAMIENTO DE…" at bounding box center [163, 78] width 138 height 59
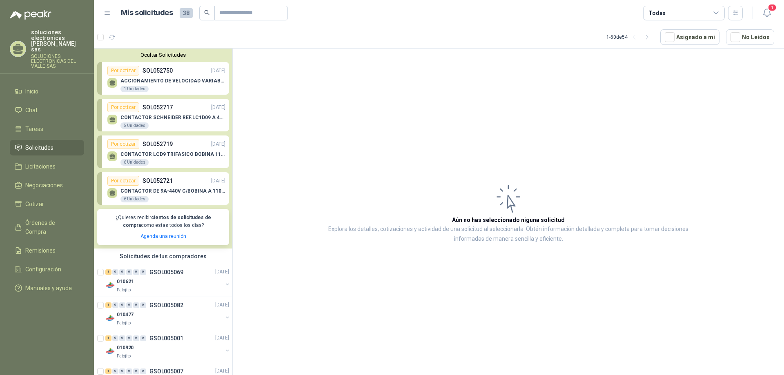
click at [155, 89] on div "ACCIONAMIENTO DE VELOCIDAD VARIABLE 1 Unidades" at bounding box center [172, 85] width 105 height 15
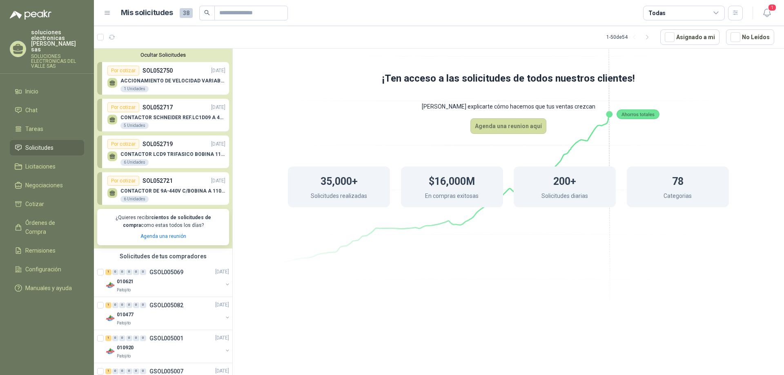
click at [184, 122] on div "CONTACTOR [PERSON_NAME] REF.LC1D09 A 440V [DATE] Unidades" at bounding box center [172, 122] width 105 height 15
click at [191, 118] on p "CONTACTOR SCHNEIDER REF.LC1D09 A 440V AC" at bounding box center [172, 118] width 105 height 6
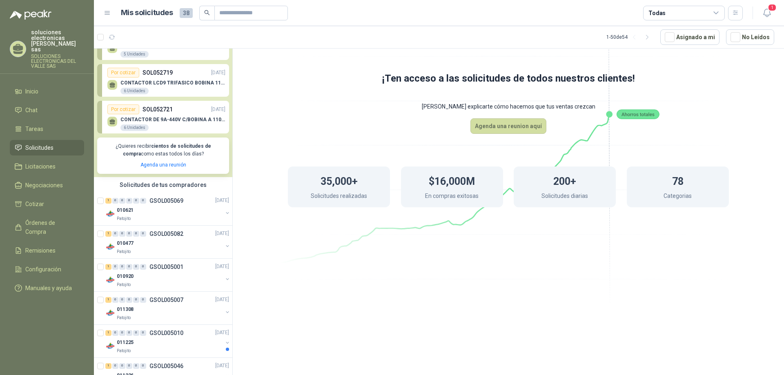
scroll to position [83, 0]
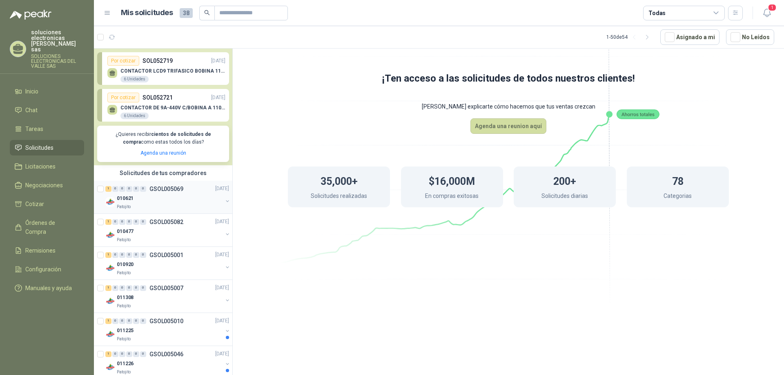
click at [224, 202] on button "button" at bounding box center [227, 201] width 7 height 7
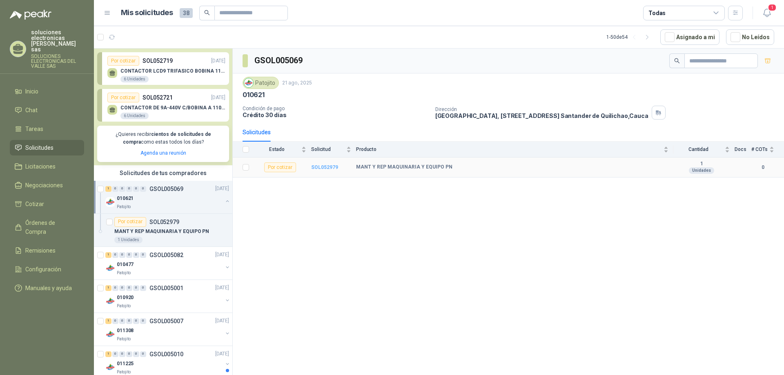
click at [315, 168] on b "SOL052979" at bounding box center [324, 167] width 27 height 6
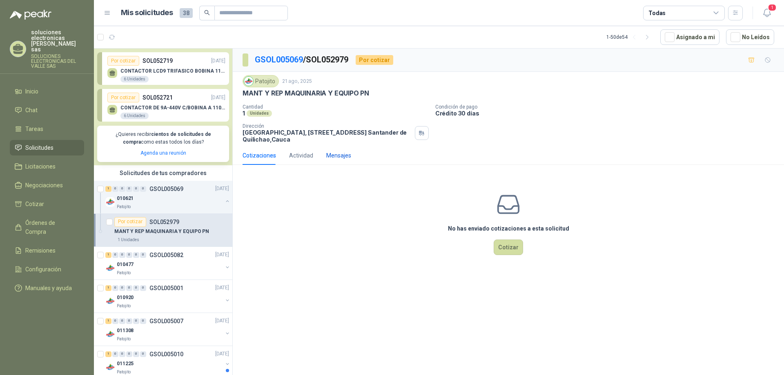
click at [329, 156] on div "Mensajes" at bounding box center [338, 155] width 25 height 9
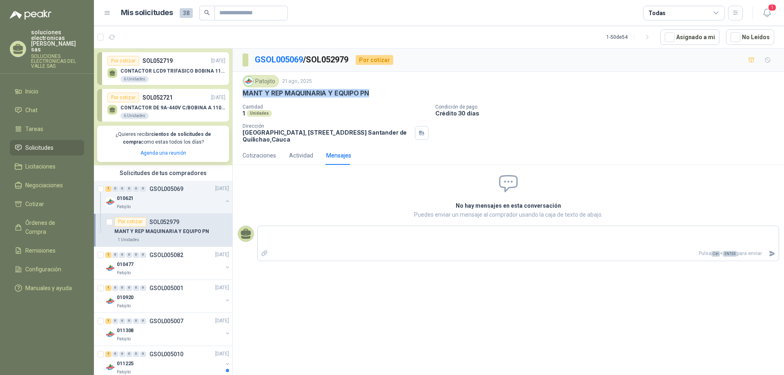
drag, startPoint x: 368, startPoint y: 94, endPoint x: 241, endPoint y: 91, distance: 127.0
click at [241, 91] on div "Patojito [DATE] MANT Y REP MAQUINARIA Y EQUIPO PN Cantidad 1 Unidades Condición…" at bounding box center [508, 109] width 551 height 74
copy p "MANT Y REP MAQUINARIA Y EQUIPO PN"
click at [306, 242] on textarea at bounding box center [518, 237] width 521 height 19
click at [716, 252] on span "Ctrl" at bounding box center [715, 254] width 9 height 6
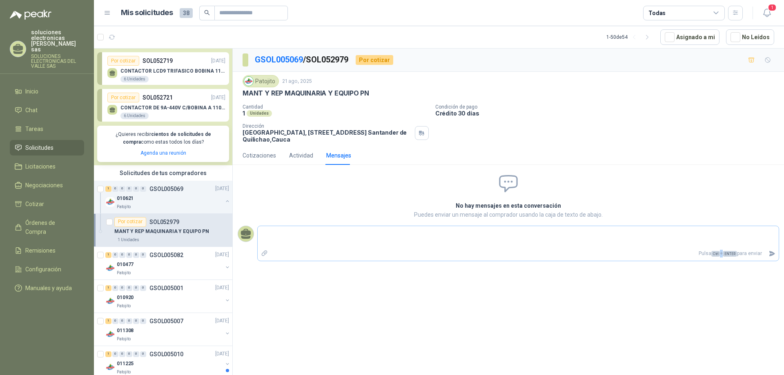
click at [716, 252] on span "Ctrl" at bounding box center [715, 254] width 9 height 6
click at [664, 226] on div "Pulsa Ctrl + ENTER para enviar" at bounding box center [518, 244] width 522 height 36
click at [661, 229] on textarea at bounding box center [518, 237] width 521 height 19
type textarea "*"
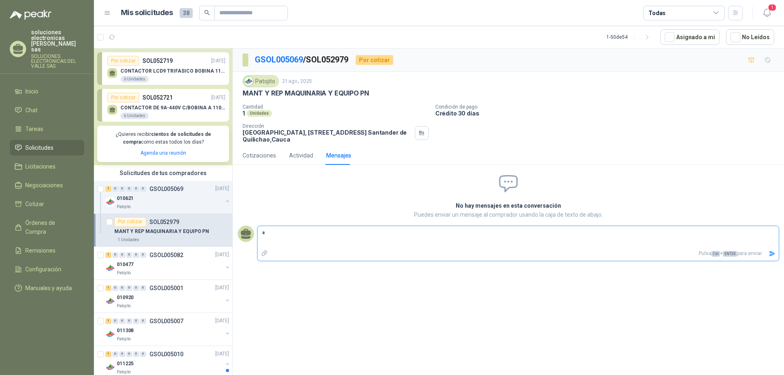
type textarea "**"
type textarea "***"
type textarea "****"
type textarea "*****"
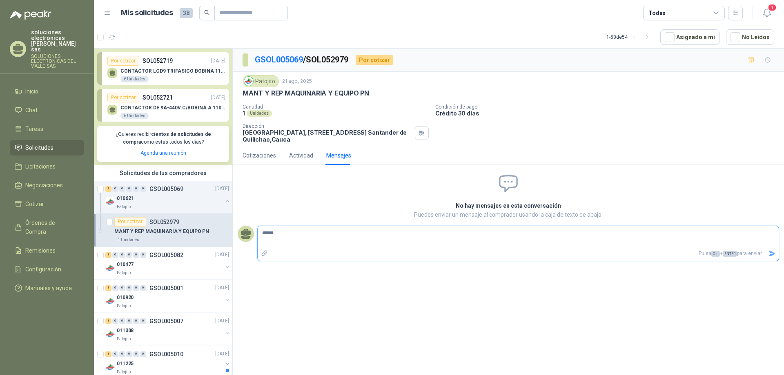
type textarea "*******"
type textarea "********"
type textarea "*********"
type textarea "**********"
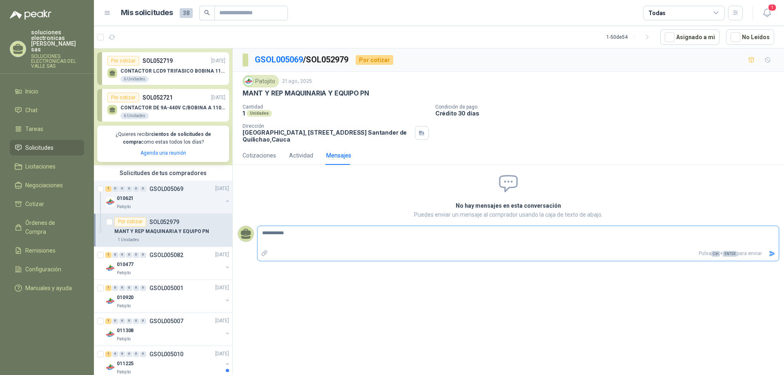
type textarea "**********"
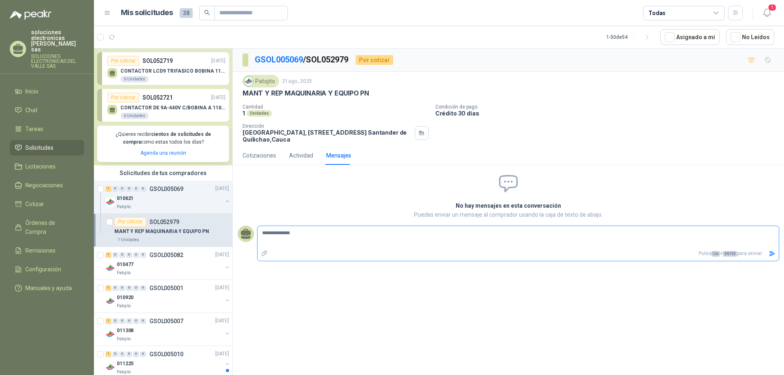
type textarea "**********"
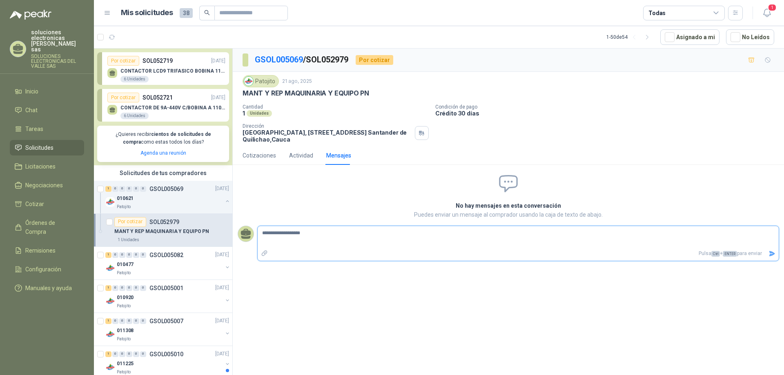
type textarea "**********"
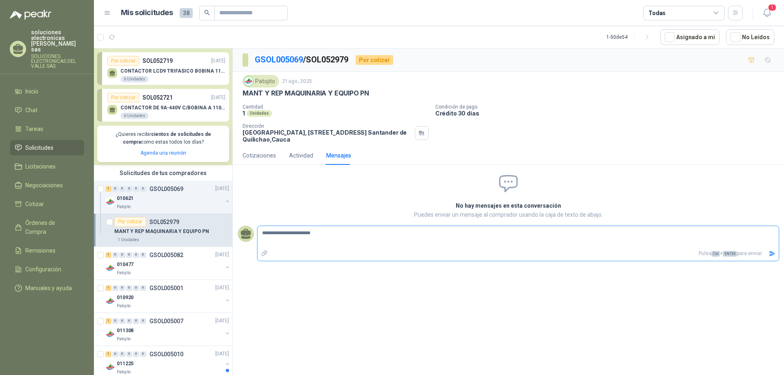
type textarea "**********"
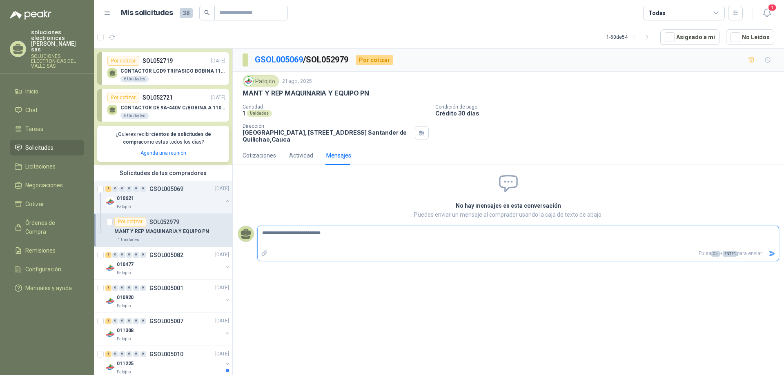
type textarea "**********"
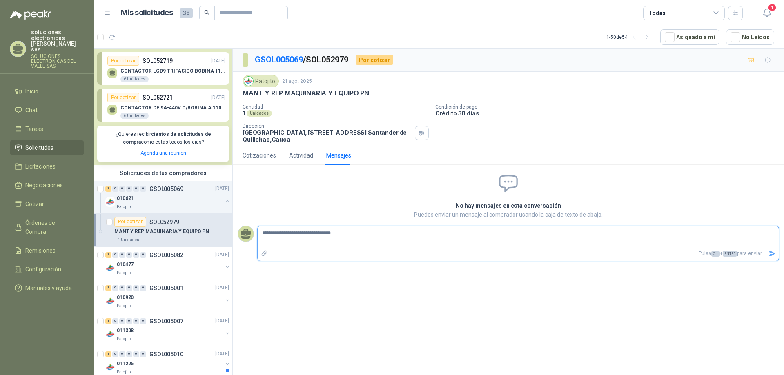
type textarea "**********"
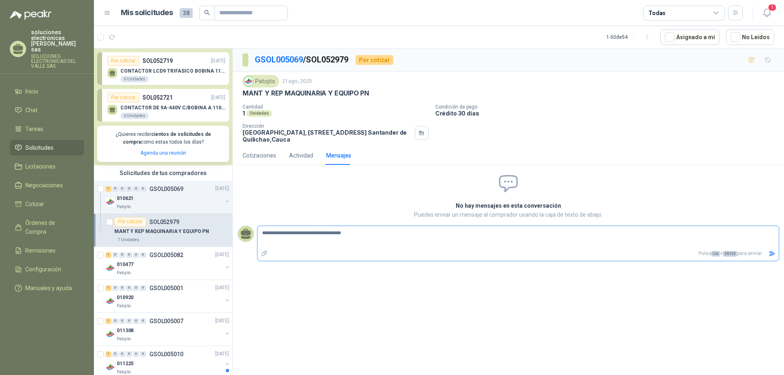
type textarea "**********"
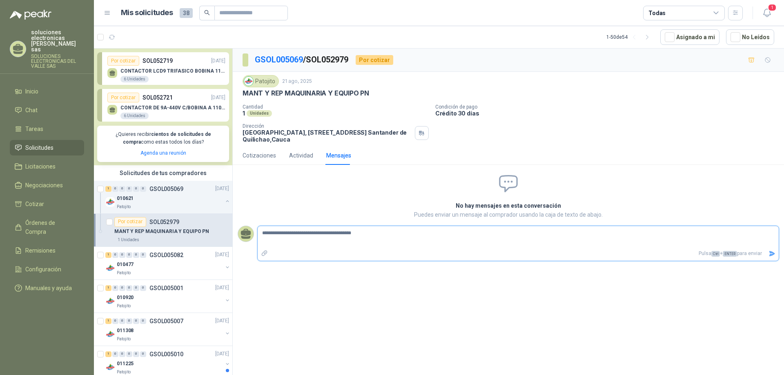
type textarea "**********"
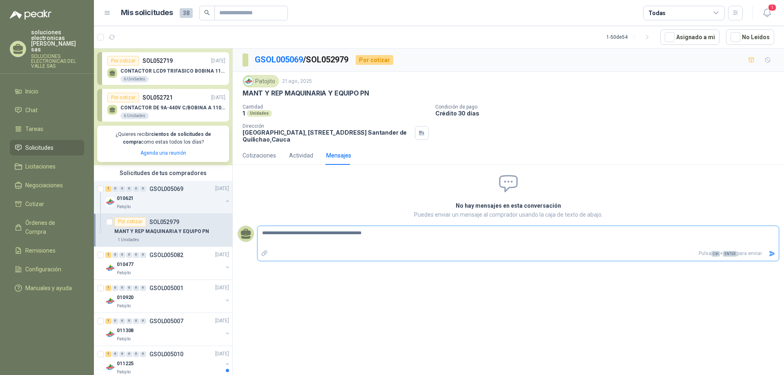
type textarea "**********"
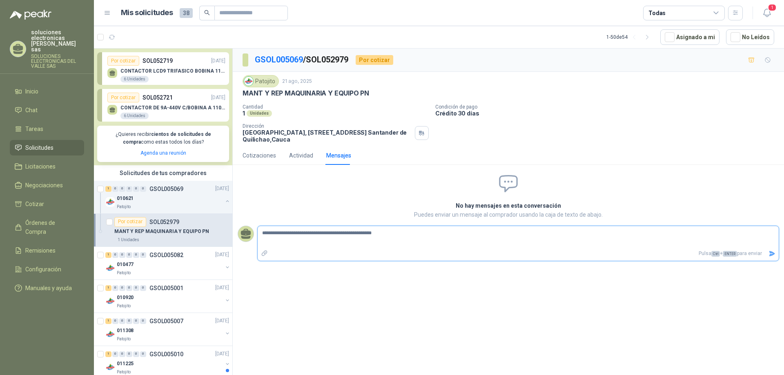
type textarea "**********"
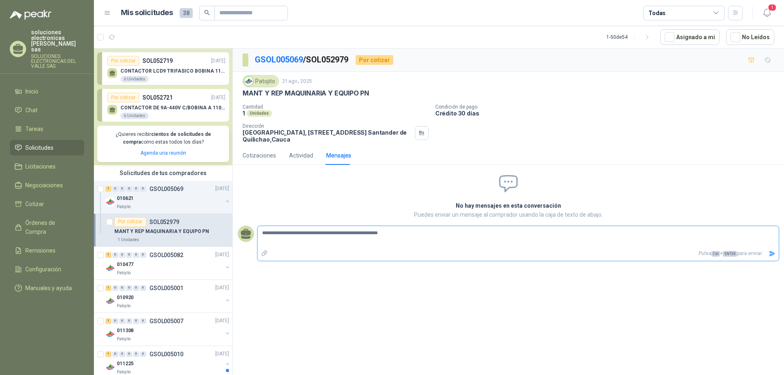
type textarea "**********"
click at [773, 251] on icon "Enviar" at bounding box center [771, 253] width 7 height 7
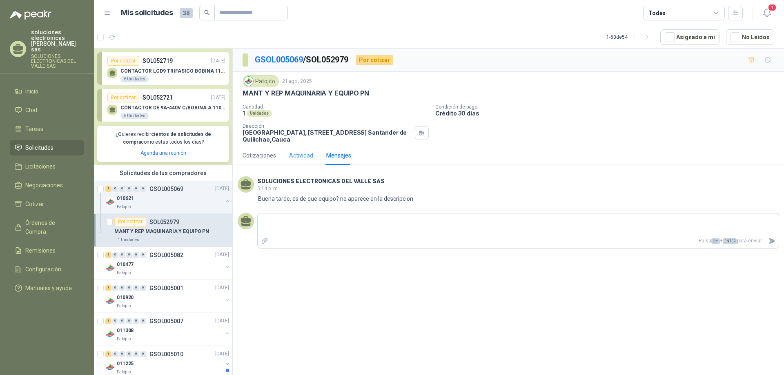
click at [305, 150] on div "Actividad" at bounding box center [301, 155] width 24 height 19
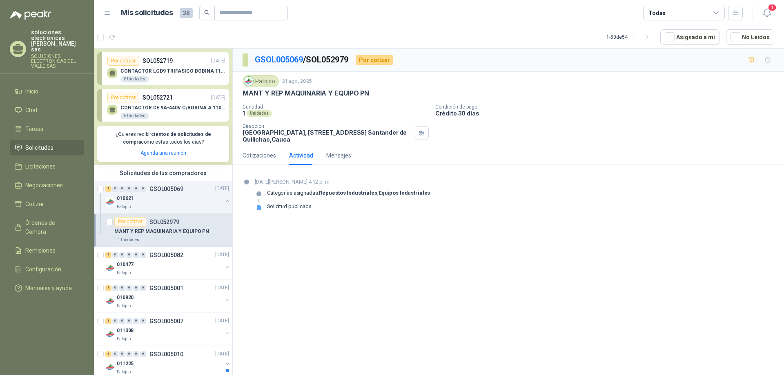
click at [261, 209] on icon at bounding box center [259, 207] width 6 height 6
click at [254, 160] on div "Cotizaciones" at bounding box center [258, 155] width 33 height 9
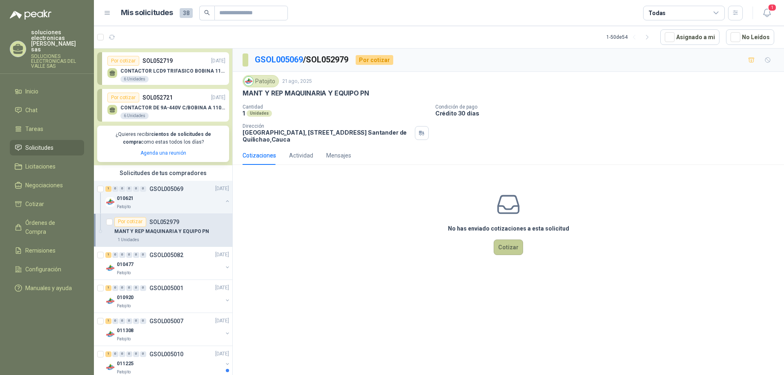
click at [520, 242] on button "Cotizar" at bounding box center [507, 248] width 29 height 16
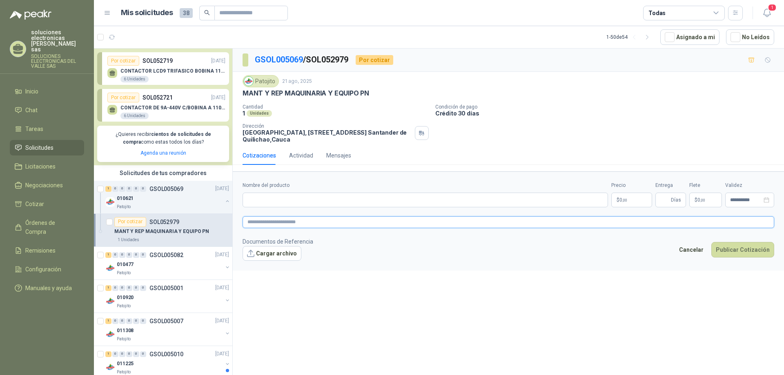
click at [284, 227] on textarea at bounding box center [507, 222] width 531 height 12
click at [632, 89] on div "Patojito [DATE] MANT Y REP MAQUINARIA Y EQUIPO PN" at bounding box center [507, 86] width 531 height 22
click at [73, 246] on li "Remisiones" at bounding box center [47, 250] width 64 height 9
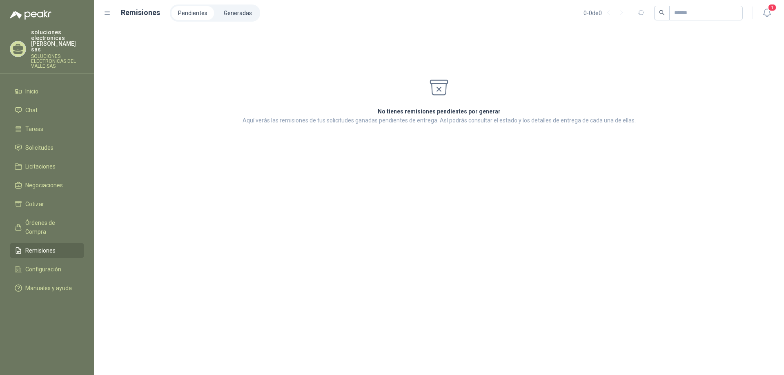
click at [44, 208] on ul "Inicio Chat Tareas Solicitudes Licitaciones Negociaciones Cotizar Órdenes de Co…" at bounding box center [47, 192] width 94 height 216
click at [42, 218] on span "Órdenes de Compra" at bounding box center [50, 227] width 51 height 18
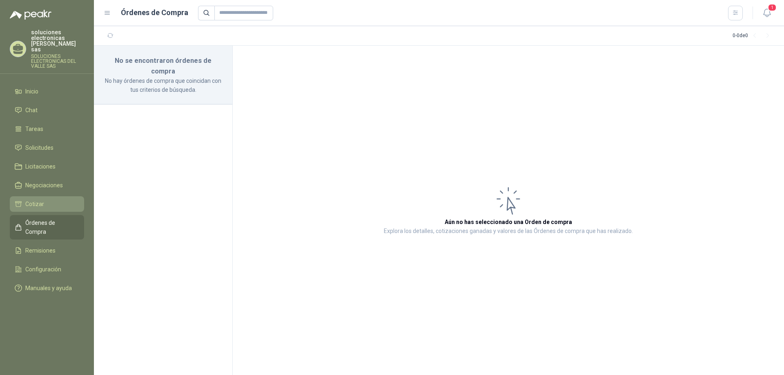
click at [44, 196] on link "Cotizar" at bounding box center [47, 204] width 74 height 16
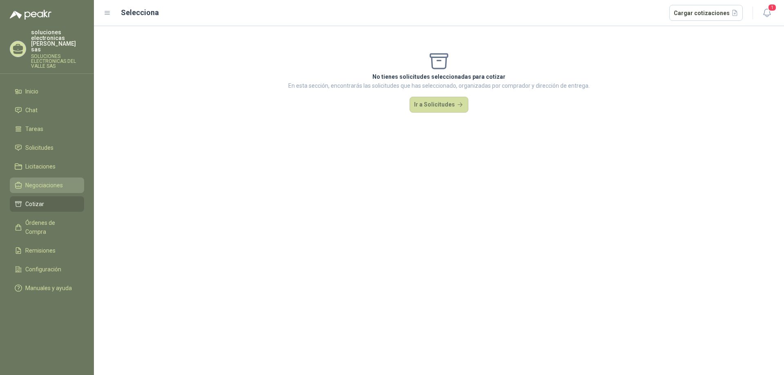
click at [45, 185] on link "Negociaciones" at bounding box center [47, 186] width 74 height 16
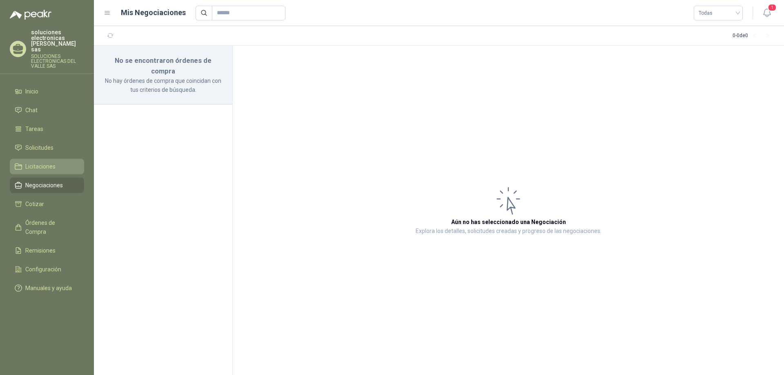
click at [33, 164] on span "Licitaciones" at bounding box center [40, 166] width 30 height 9
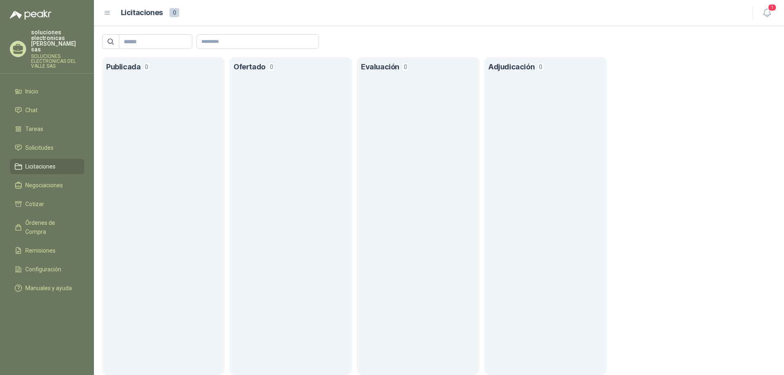
click at [109, 10] on icon at bounding box center [107, 12] width 7 height 7
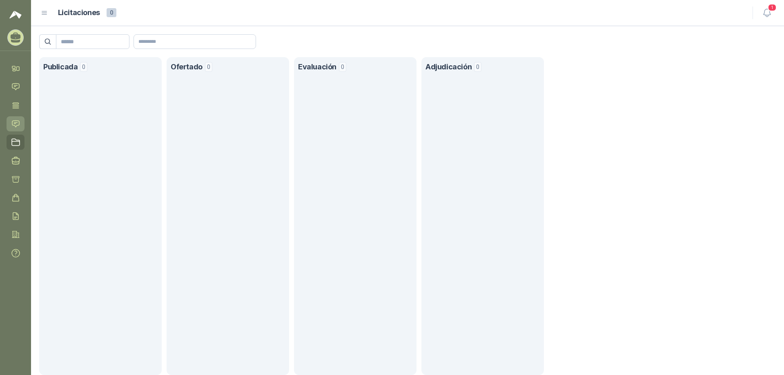
click at [11, 120] on link "Solicitudes" at bounding box center [16, 123] width 18 height 15
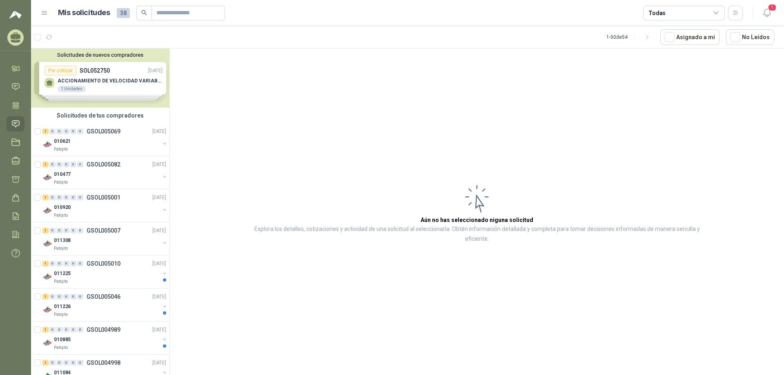
drag, startPoint x: 9, startPoint y: 44, endPoint x: 12, endPoint y: 34, distance: 11.1
click at [12, 35] on div "soluciones electronicas [PERSON_NAME] sas SOLUCIONES ELECTRONICAS DEL [GEOGRAPH…" at bounding box center [16, 37] width 18 height 16
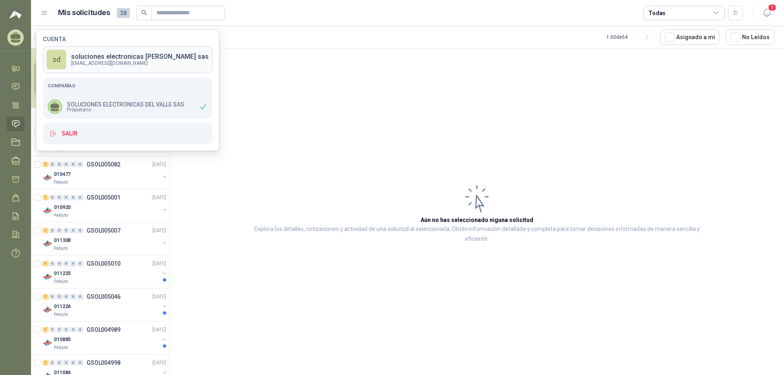
click at [63, 63] on div "sd" at bounding box center [57, 60] width 20 height 20
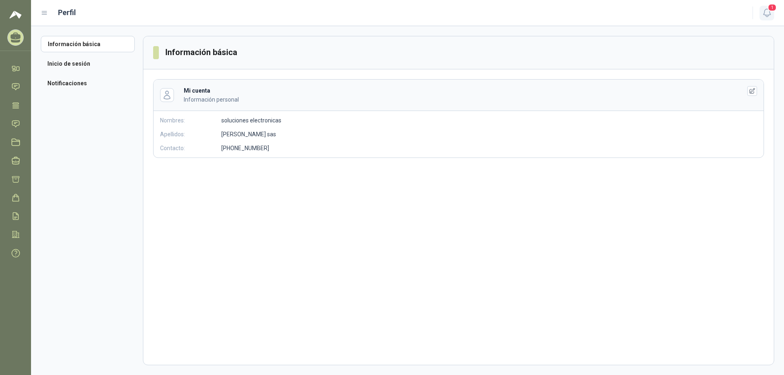
click at [763, 11] on icon "button" at bounding box center [767, 13] width 10 height 10
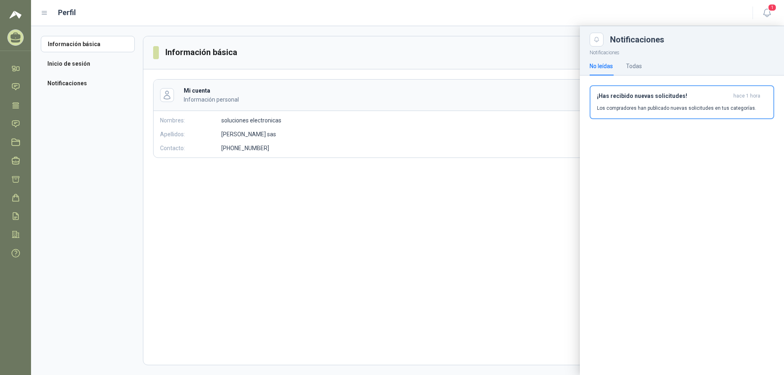
click at [620, 73] on div "No leídas Todas" at bounding box center [615, 66] width 52 height 19
click at [625, 68] on div "No leídas Todas" at bounding box center [615, 66] width 52 height 19
click at [628, 65] on div "Todas" at bounding box center [634, 66] width 16 height 9
click at [597, 66] on div "No leídas" at bounding box center [600, 66] width 23 height 9
click at [296, 132] on div at bounding box center [407, 200] width 753 height 349
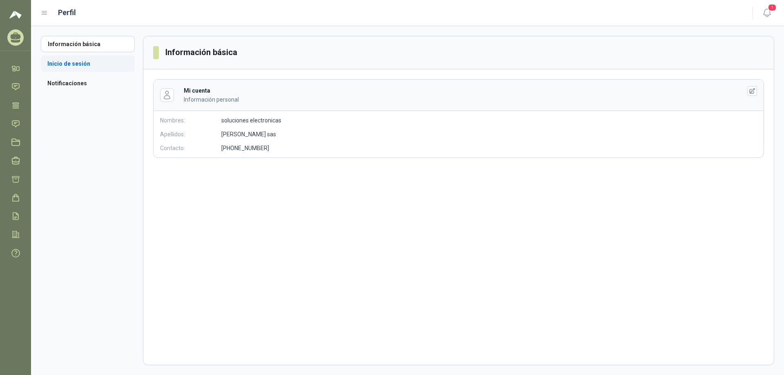
click at [59, 67] on li "Inicio de sesión" at bounding box center [88, 64] width 94 height 16
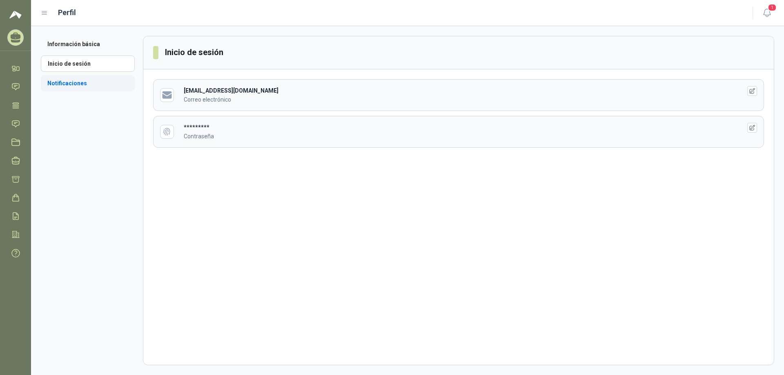
click at [71, 77] on li "Notificaciones" at bounding box center [88, 83] width 94 height 16
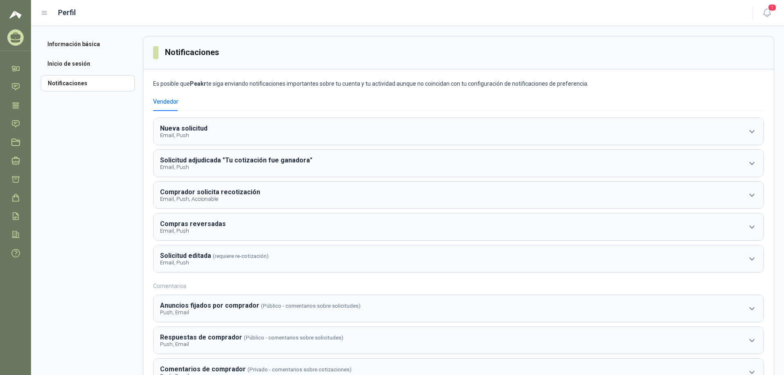
click at [458, 43] on header "Notificaciones" at bounding box center [458, 52] width 630 height 33
click at [164, 100] on div "Vendedor" at bounding box center [165, 101] width 25 height 9
drag, startPoint x: 154, startPoint y: 84, endPoint x: 598, endPoint y: 86, distance: 444.5
click at [598, 86] on p "Es posible que Peakr te siga enviando notificaciones importantes sobre tu cuent…" at bounding box center [458, 83] width 611 height 9
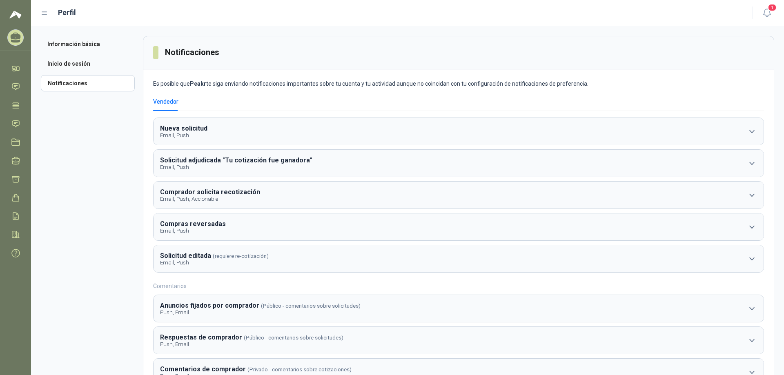
scroll to position [34, 0]
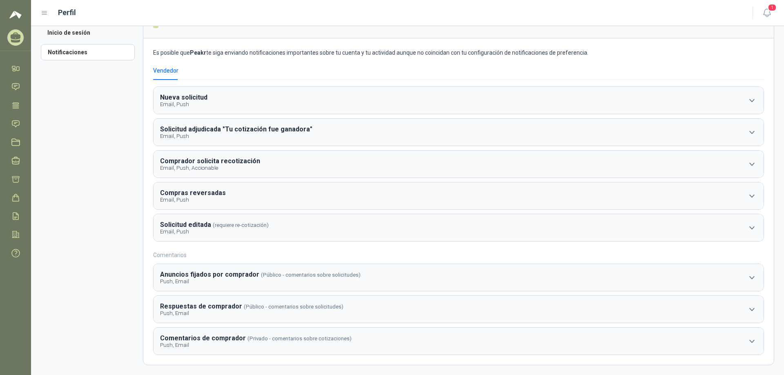
click at [87, 196] on aside "Información básica Inicio de sesión Notificaciones" at bounding box center [92, 185] width 102 height 360
click at [220, 279] on p "Push, Email" at bounding box center [260, 281] width 200 height 6
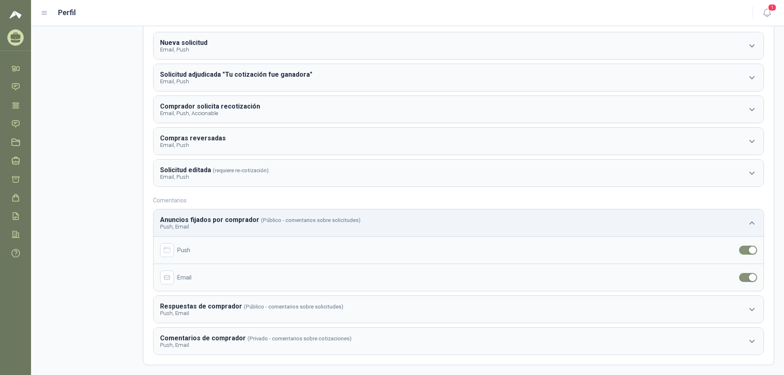
scroll to position [89, 0]
click at [322, 312] on p "Push, Email" at bounding box center [251, 313] width 183 height 6
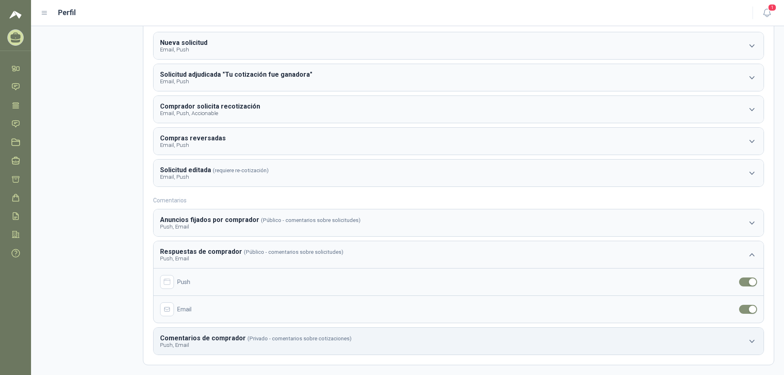
click at [318, 347] on p "Push, Email" at bounding box center [255, 345] width 191 height 6
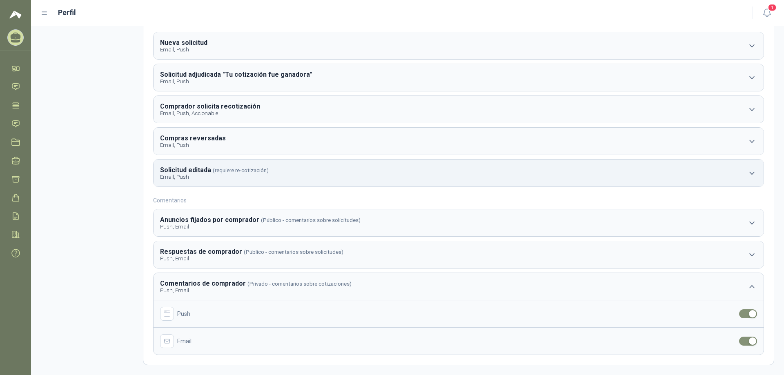
click at [276, 181] on button "Solicitud editada (requiere re-cotización) Email, Push" at bounding box center [458, 173] width 610 height 27
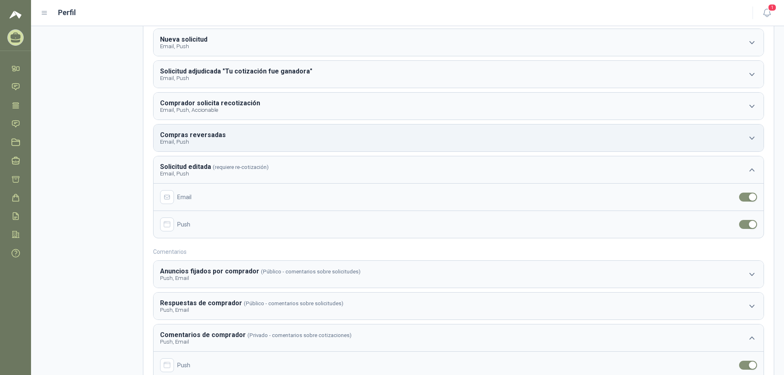
click at [218, 140] on p "Email, Push" at bounding box center [193, 142] width 67 height 6
click at [200, 105] on b "Comprador solicita recotización" at bounding box center [210, 103] width 100 height 8
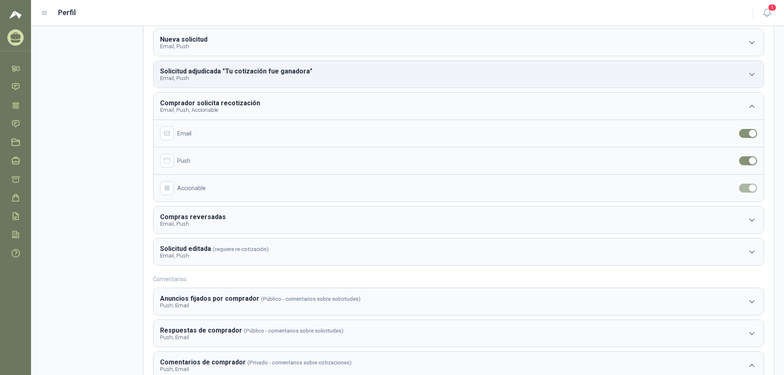
click at [197, 87] on button "Solicitud adjudicada "Tu cotización fue ganadora" Email, Push" at bounding box center [458, 74] width 610 height 27
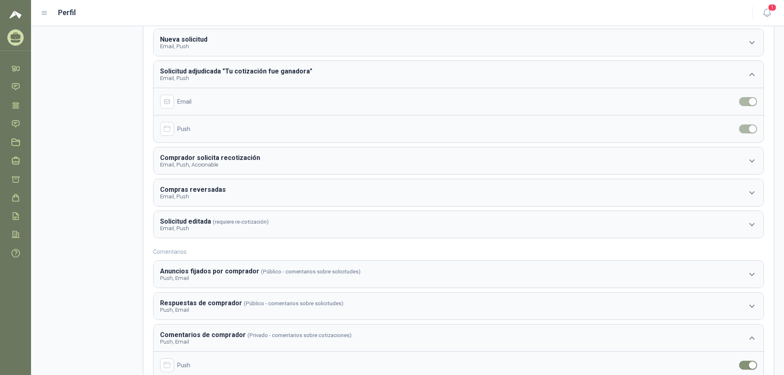
scroll to position [48, 0]
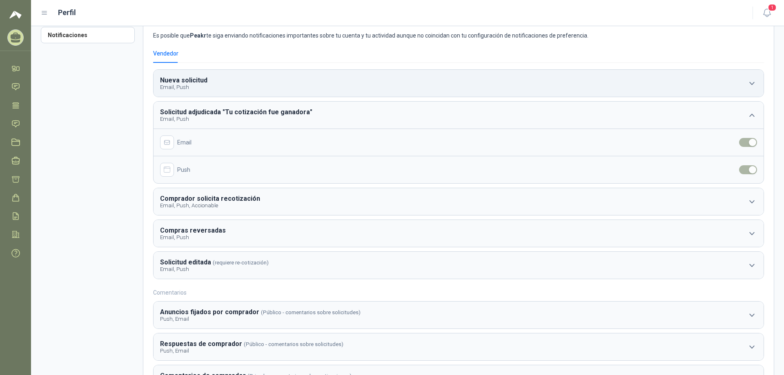
click at [185, 90] on p "Email, Push" at bounding box center [184, 87] width 49 height 6
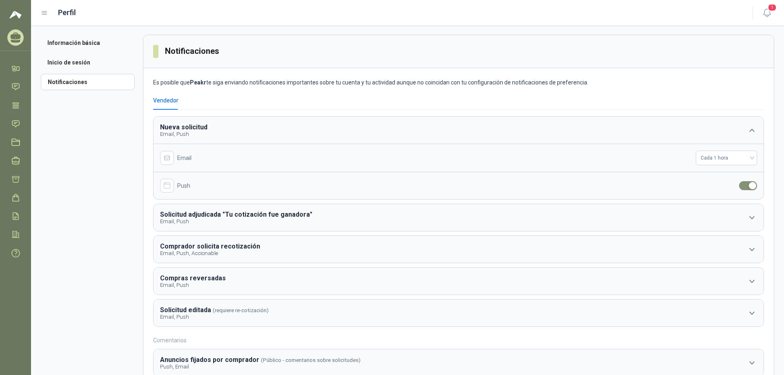
scroll to position [0, 0]
click at [51, 62] on li "Inicio de sesión" at bounding box center [88, 64] width 94 height 16
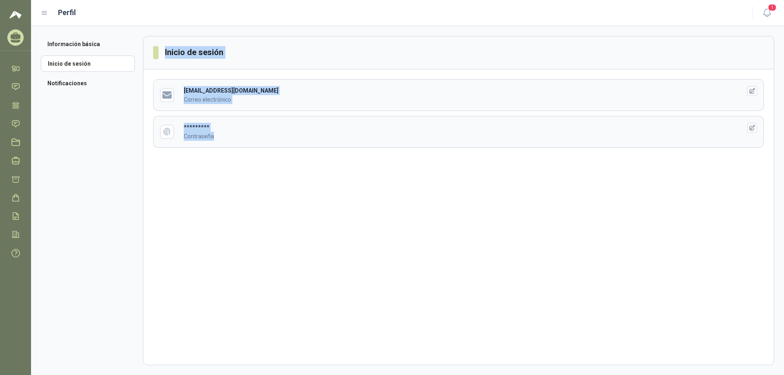
drag, startPoint x: 158, startPoint y: 49, endPoint x: 724, endPoint y: 149, distance: 575.1
click at [724, 149] on section "Inicio de sesión [EMAIL_ADDRESS][DOMAIN_NAME] Correo electrónico ********* Cont…" at bounding box center [458, 200] width 631 height 329
click at [236, 181] on section "Inicio de sesión [EMAIL_ADDRESS][DOMAIN_NAME] Correo electrónico ********* Cont…" at bounding box center [458, 200] width 631 height 329
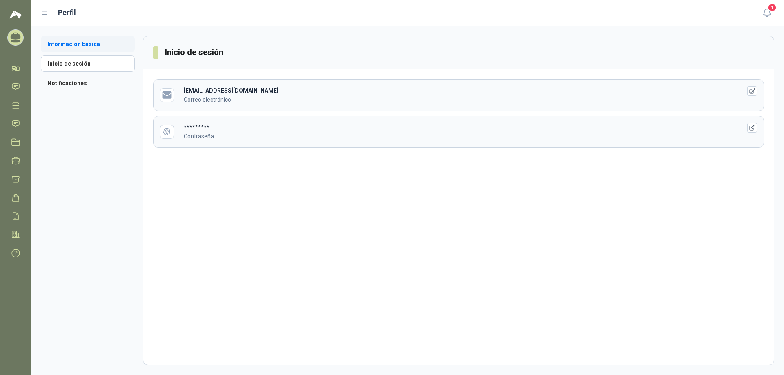
click at [64, 41] on li "Información básica" at bounding box center [88, 44] width 94 height 16
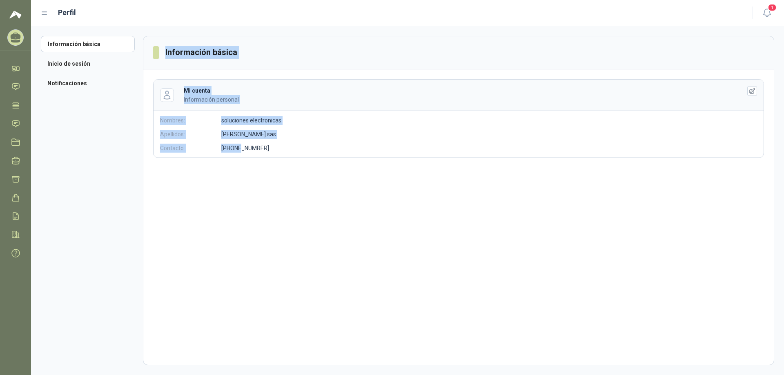
drag, startPoint x: 240, startPoint y: 188, endPoint x: 156, endPoint y: 44, distance: 166.5
click at [156, 44] on section "Información básica Mi cuenta Información personal Nombres: soluciones electroni…" at bounding box center [458, 200] width 631 height 329
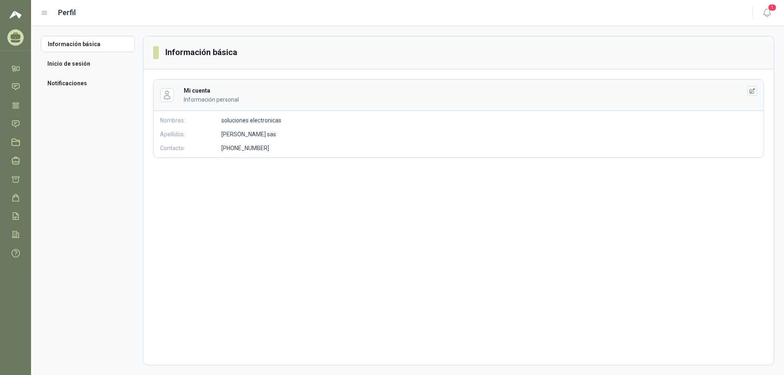
click at [296, 157] on div "Mi cuenta Información personal Nombres: soluciones electronicas Apellidos: [PER…" at bounding box center [458, 118] width 611 height 79
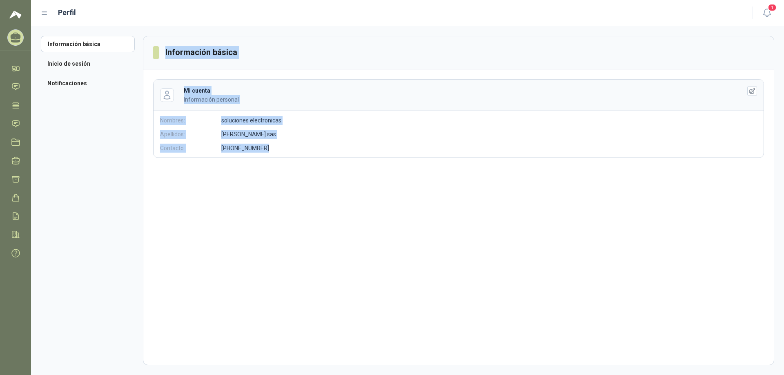
drag, startPoint x: 294, startPoint y: 156, endPoint x: 150, endPoint y: 43, distance: 183.4
click at [150, 43] on section "Información básica Mi cuenta Información personal Nombres: soluciones electroni…" at bounding box center [458, 200] width 631 height 329
click at [12, 62] on link "Inicio" at bounding box center [16, 68] width 18 height 15
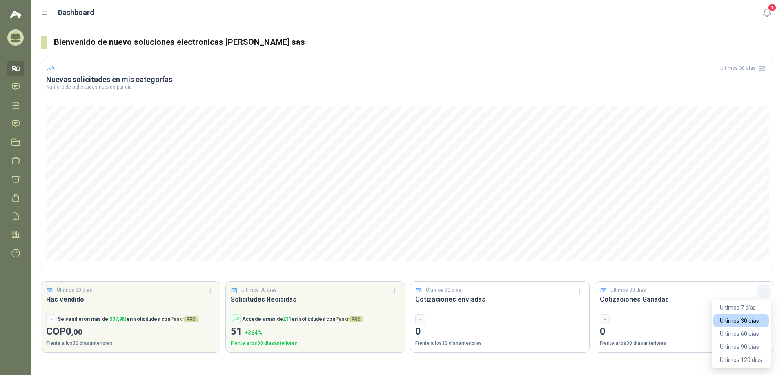
click at [761, 291] on icon "button" at bounding box center [763, 291] width 7 height 7
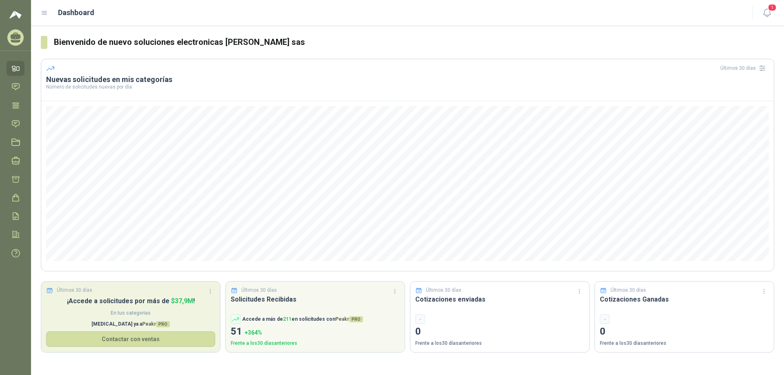
click at [207, 296] on p "¡Accede a solicitudes por más de $ 37,9M !" at bounding box center [130, 301] width 169 height 10
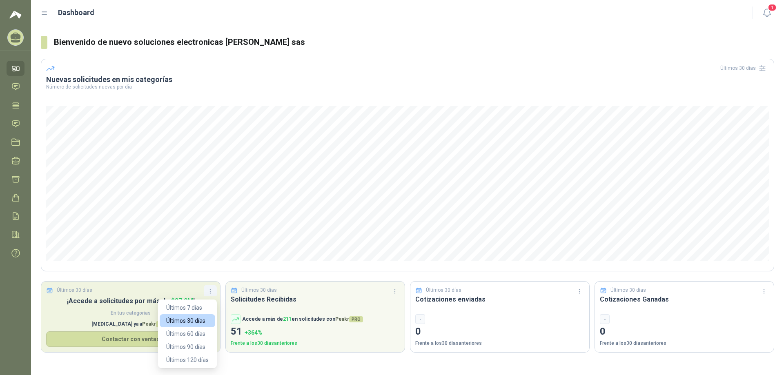
click at [210, 293] on icon "button" at bounding box center [210, 291] width 7 height 7
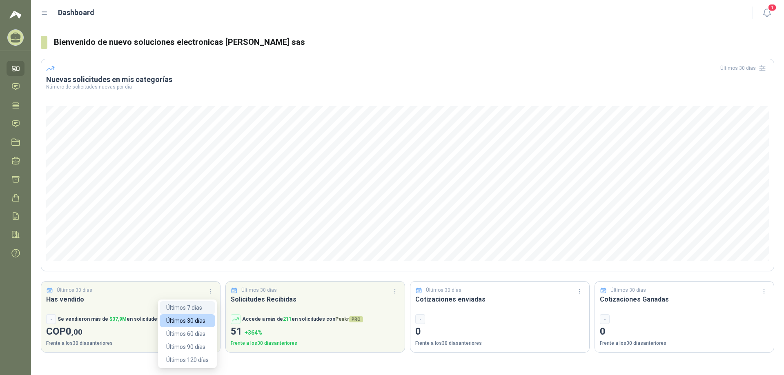
click at [204, 304] on button "Últimos 7 días" at bounding box center [188, 307] width 56 height 13
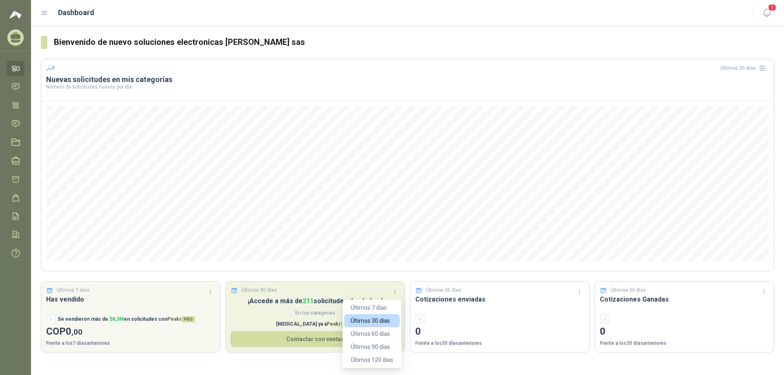
drag, startPoint x: 396, startPoint y: 291, endPoint x: 397, endPoint y: 284, distance: 7.0
click at [397, 284] on div "Últimos 30 días ¡Accede a más de 211 solicitudes desde [DATE]! En tus categoria…" at bounding box center [315, 316] width 180 height 71
click at [393, 292] on icon "button" at bounding box center [394, 291] width 7 height 7
click at [376, 304] on p "¡Accede a más de 211 solicitudes desde [DATE]!" at bounding box center [315, 301] width 169 height 10
click at [391, 291] on icon "button" at bounding box center [394, 291] width 7 height 7
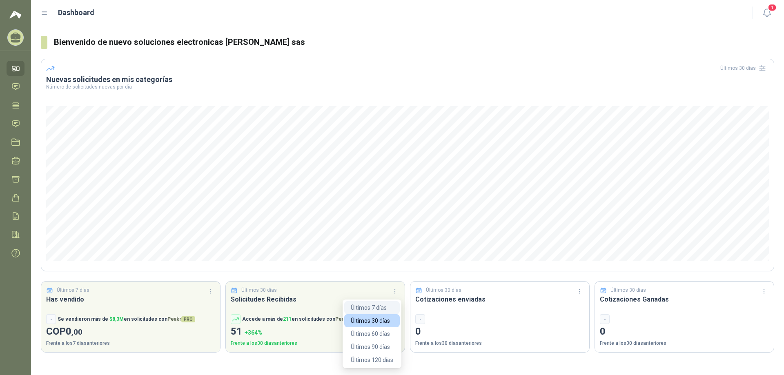
click at [382, 303] on button "Últimos 7 días" at bounding box center [372, 307] width 56 height 13
click at [579, 286] on button "button" at bounding box center [579, 291] width 13 height 13
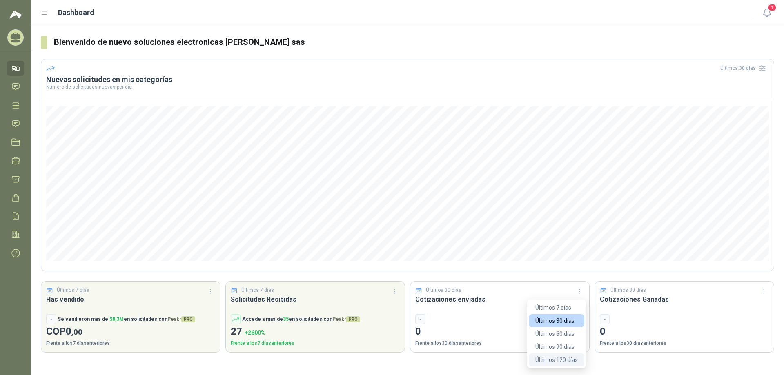
click at [572, 365] on button "Últimos 120 días" at bounding box center [557, 359] width 56 height 13
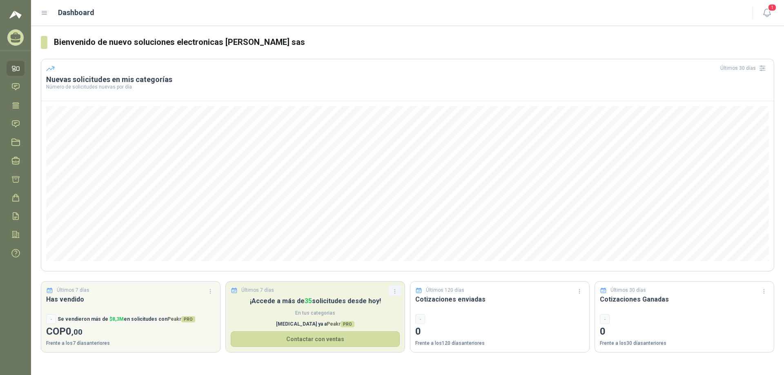
click at [395, 295] on button "button" at bounding box center [394, 291] width 13 height 13
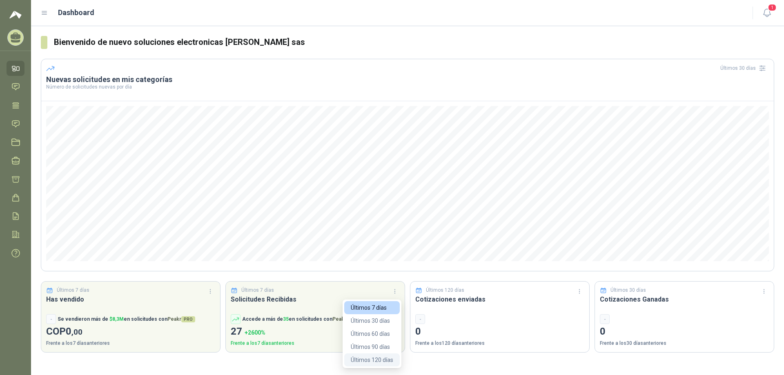
click at [383, 358] on button "Últimos 120 días" at bounding box center [372, 359] width 56 height 13
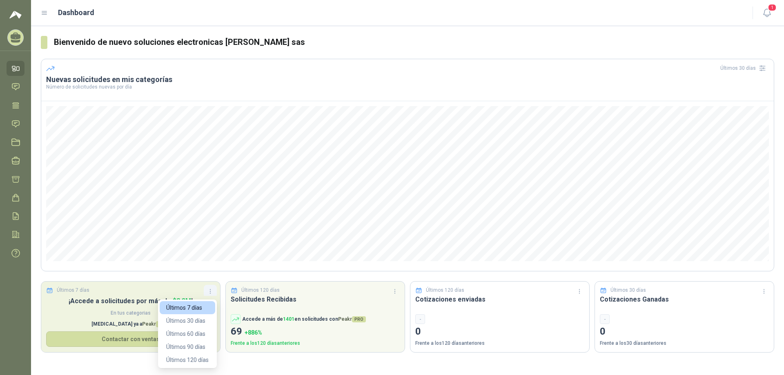
click at [210, 293] on icon "button" at bounding box center [210, 293] width 1 height 1
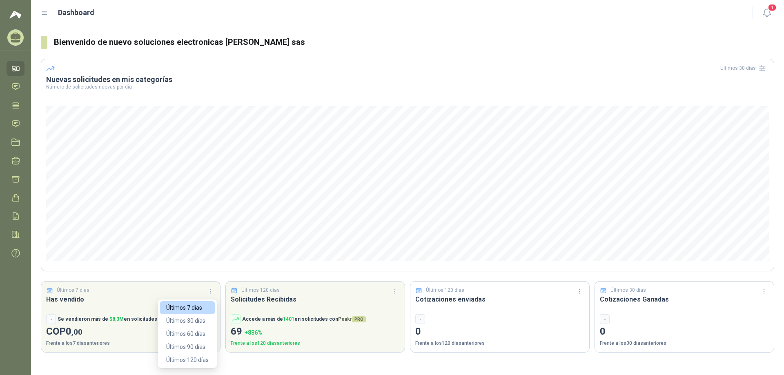
click at [198, 363] on button "Últimos 120 días" at bounding box center [188, 359] width 56 height 13
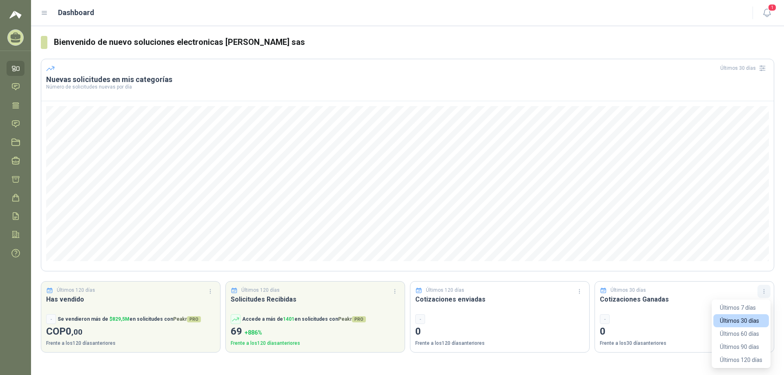
click at [763, 289] on icon "button" at bounding box center [763, 291] width 7 height 7
click at [9, 237] on link "Configuración" at bounding box center [16, 234] width 18 height 15
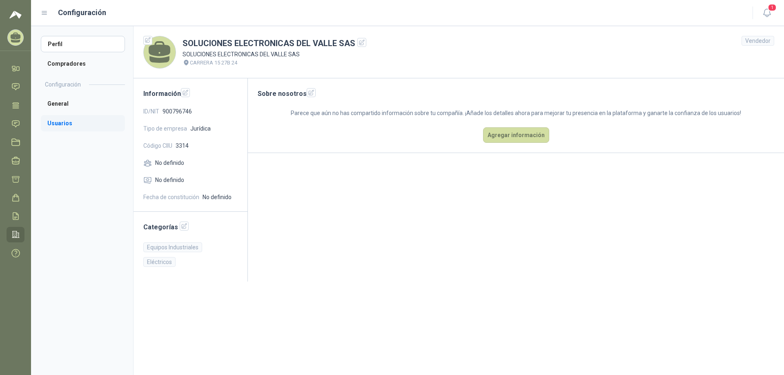
click at [93, 116] on li "Usuarios" at bounding box center [83, 123] width 84 height 16
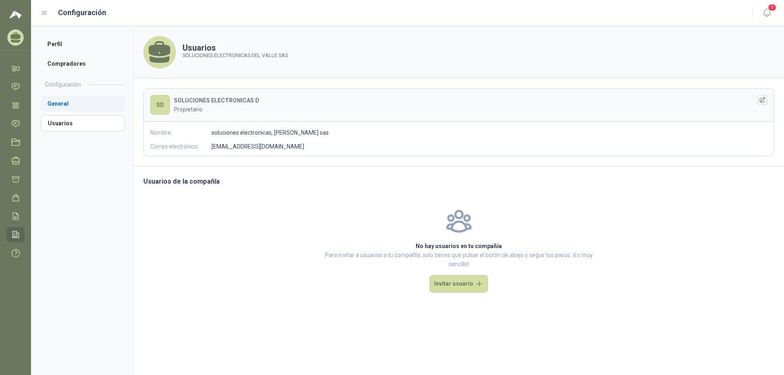
click at [92, 109] on li "General" at bounding box center [83, 104] width 84 height 16
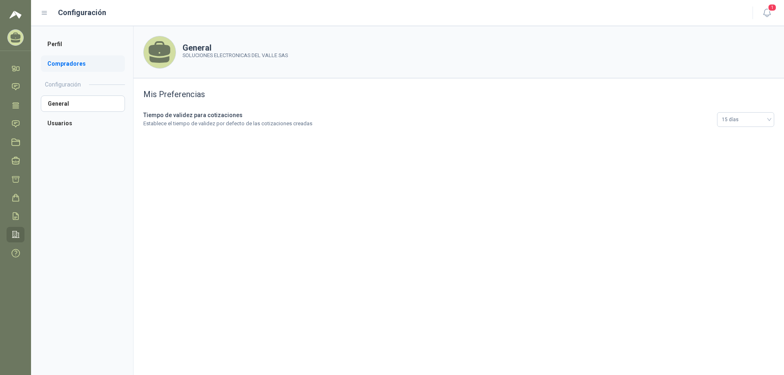
click at [90, 62] on li "Compradores" at bounding box center [83, 64] width 84 height 16
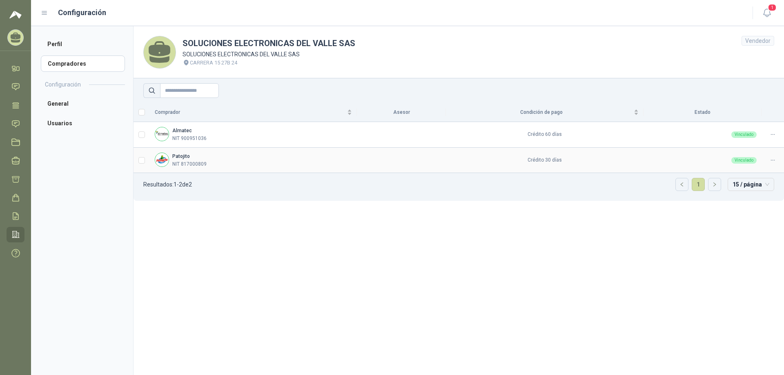
click at [185, 159] on div "Patojito NIT 817000809" at bounding box center [189, 161] width 34 height 16
click at [72, 51] on li "Perfil" at bounding box center [83, 44] width 84 height 16
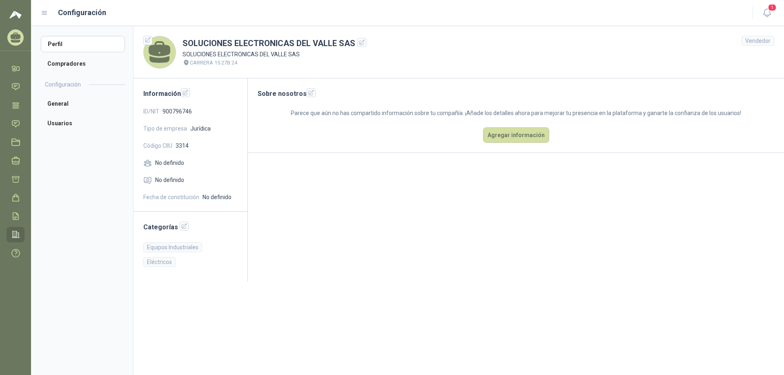
click at [45, 14] on icon at bounding box center [44, 12] width 7 height 7
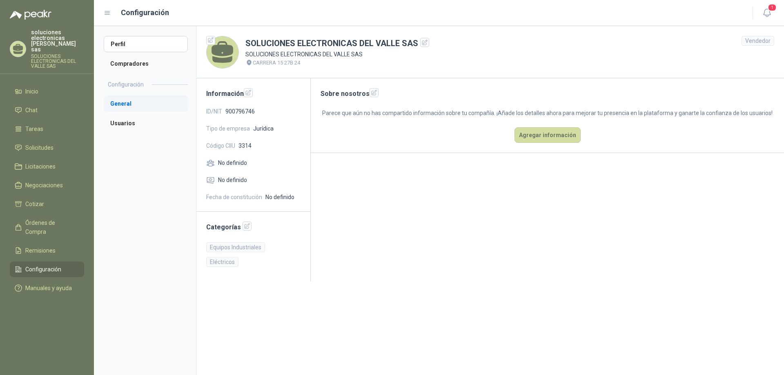
click at [119, 100] on li "General" at bounding box center [146, 104] width 84 height 16
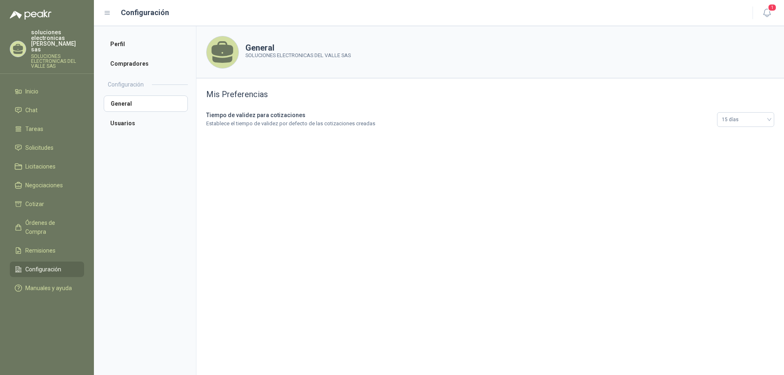
click at [243, 118] on b "Tiempo de validez para cotizaciones" at bounding box center [255, 115] width 99 height 7
click at [733, 124] on span "15 días" at bounding box center [745, 119] width 47 height 12
click at [732, 206] on div "30 días" at bounding box center [745, 202] width 44 height 9
click at [764, 20] on header "Configuración 1" at bounding box center [439, 13] width 690 height 26
click at [765, 13] on icon "button" at bounding box center [767, 13] width 10 height 10
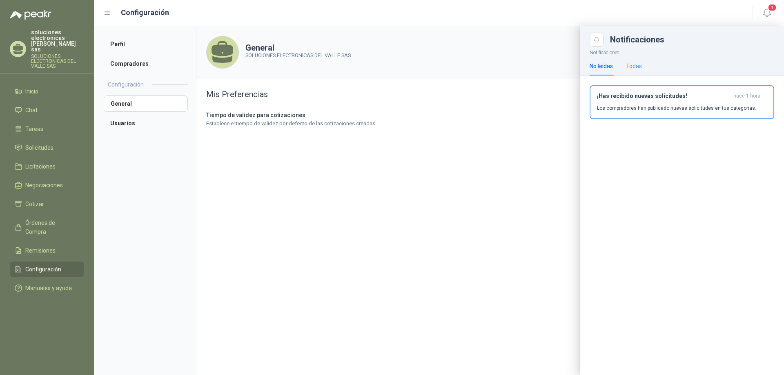
click at [639, 72] on div "Todas" at bounding box center [634, 66] width 16 height 19
click at [593, 65] on div "No leídas" at bounding box center [600, 66] width 23 height 9
click at [18, 47] on icon at bounding box center [18, 47] width 10 height 7
click at [186, 297] on div at bounding box center [439, 200] width 690 height 349
